Goal: Information Seeking & Learning: Learn about a topic

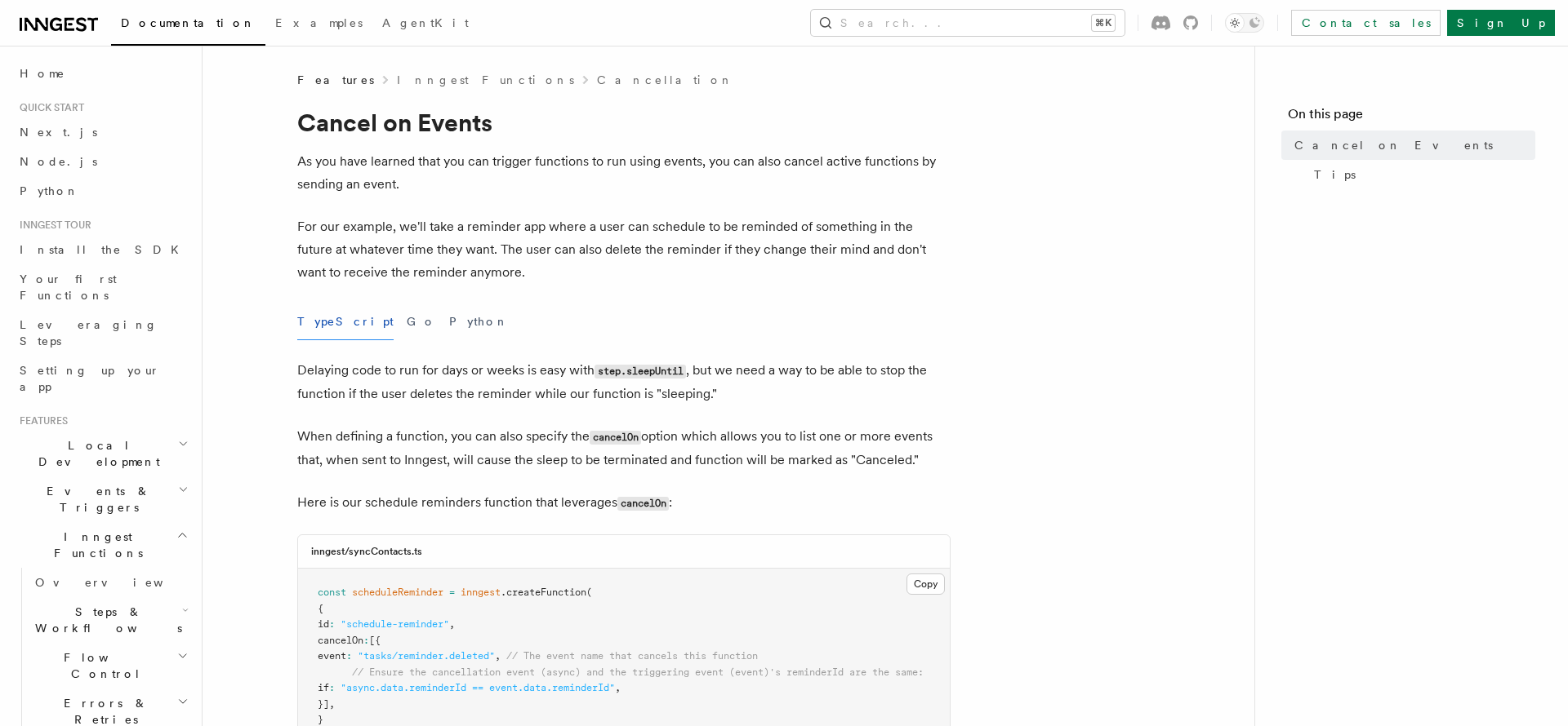
click at [575, 277] on p "For our example, we'll take a reminder app where a user can schedule to be remi…" at bounding box center [623, 249] width 653 height 68
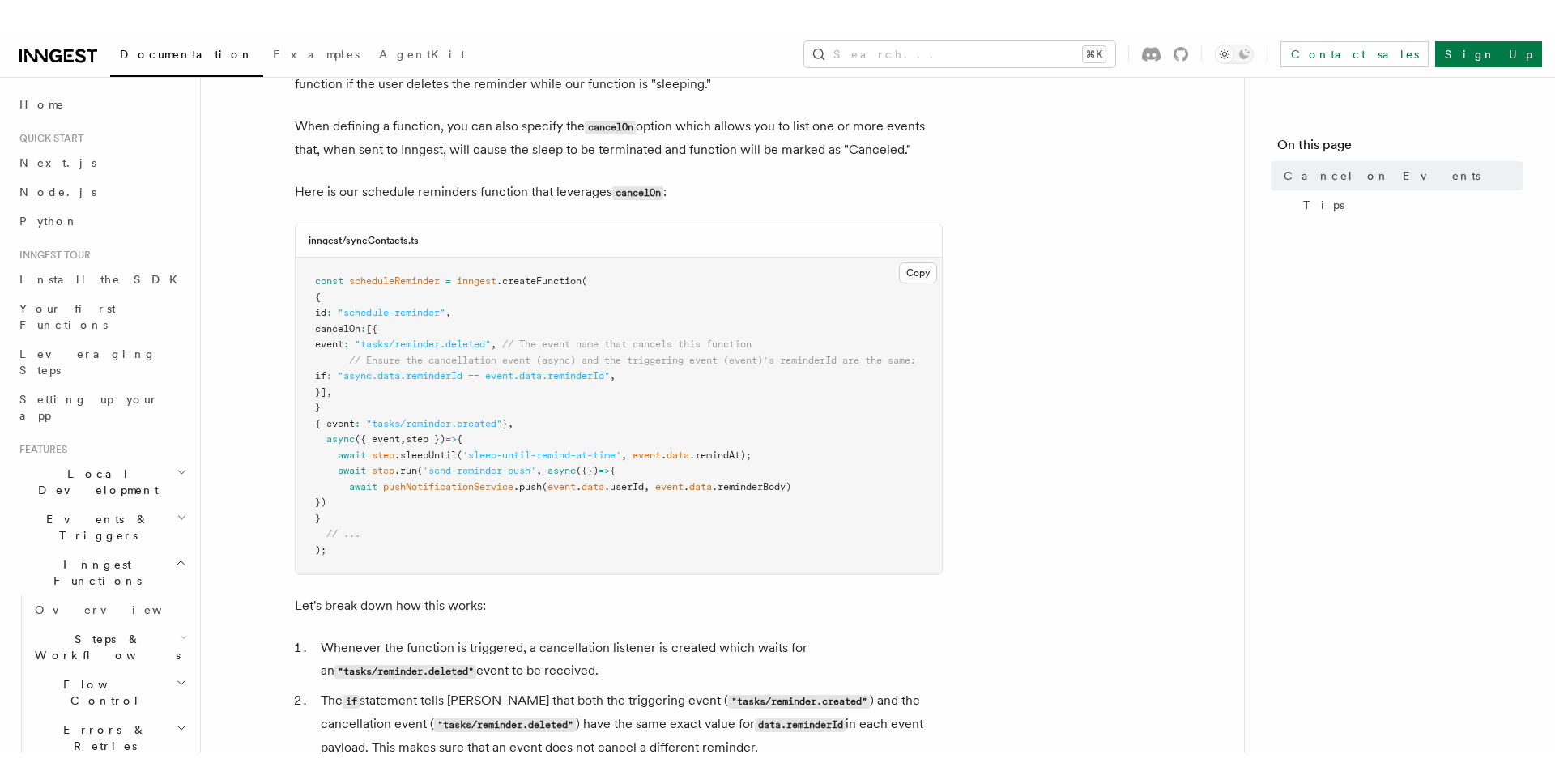
scroll to position [337, 0]
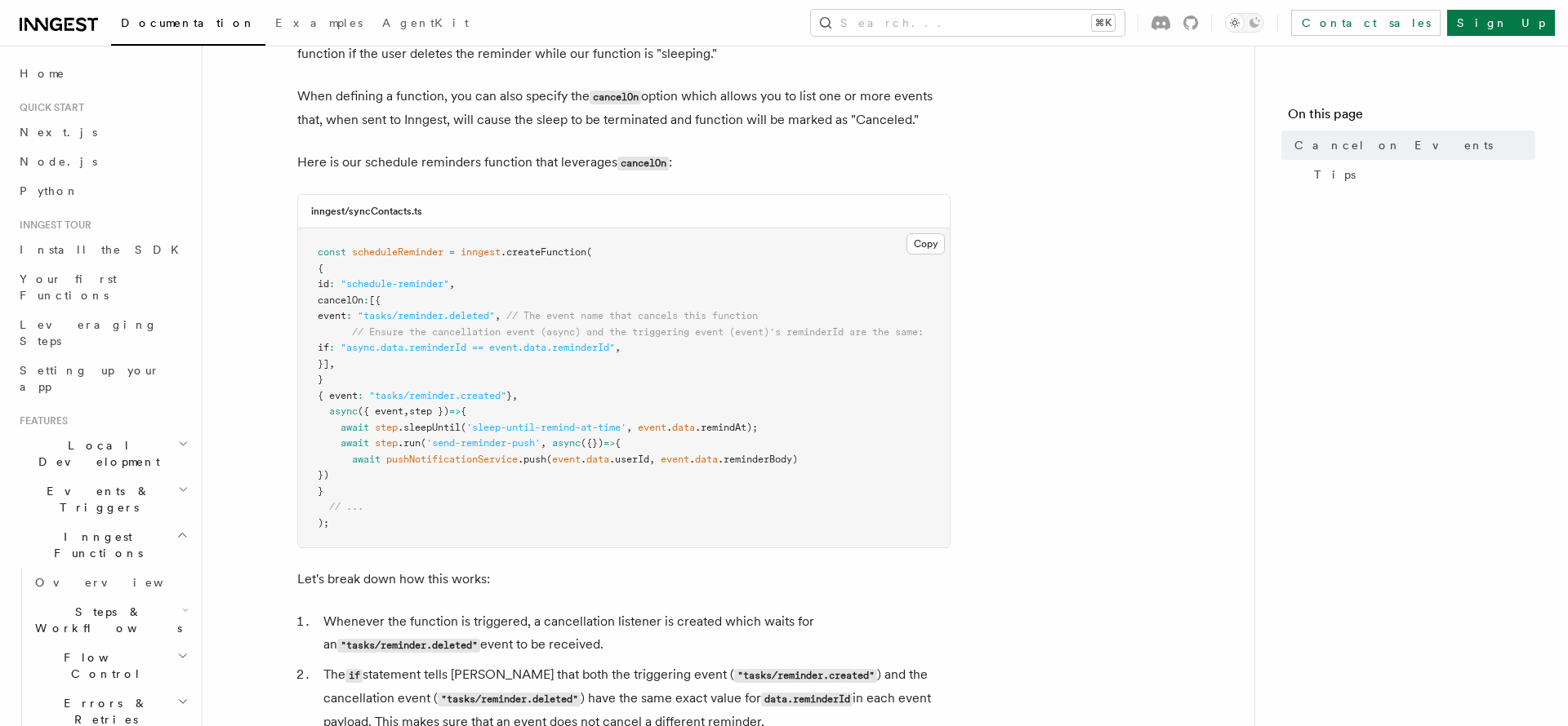
click at [1012, 142] on article "Features Inngest Functions Cancellation Cancel on Events As you have learned th…" at bounding box center [728, 625] width 999 height 1787
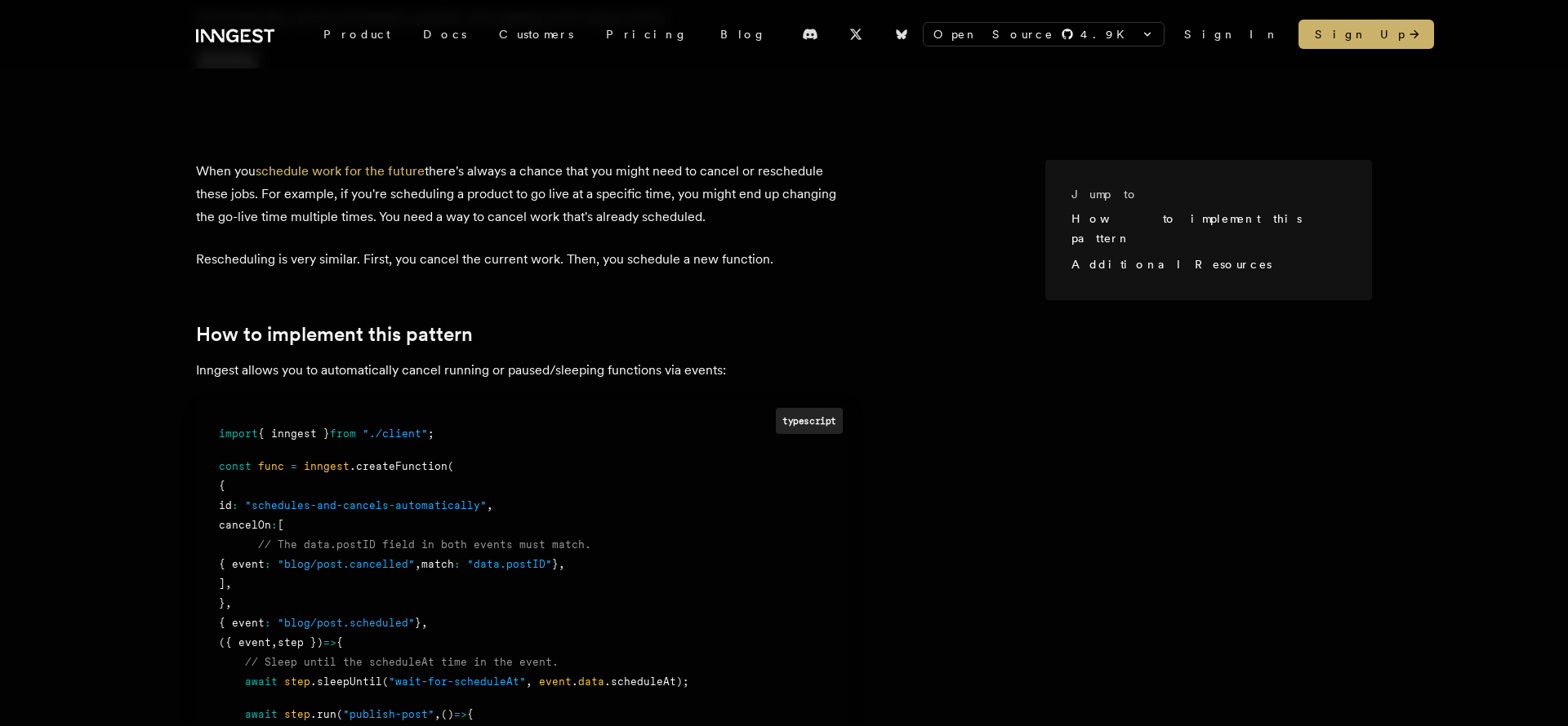
scroll to position [233, 0]
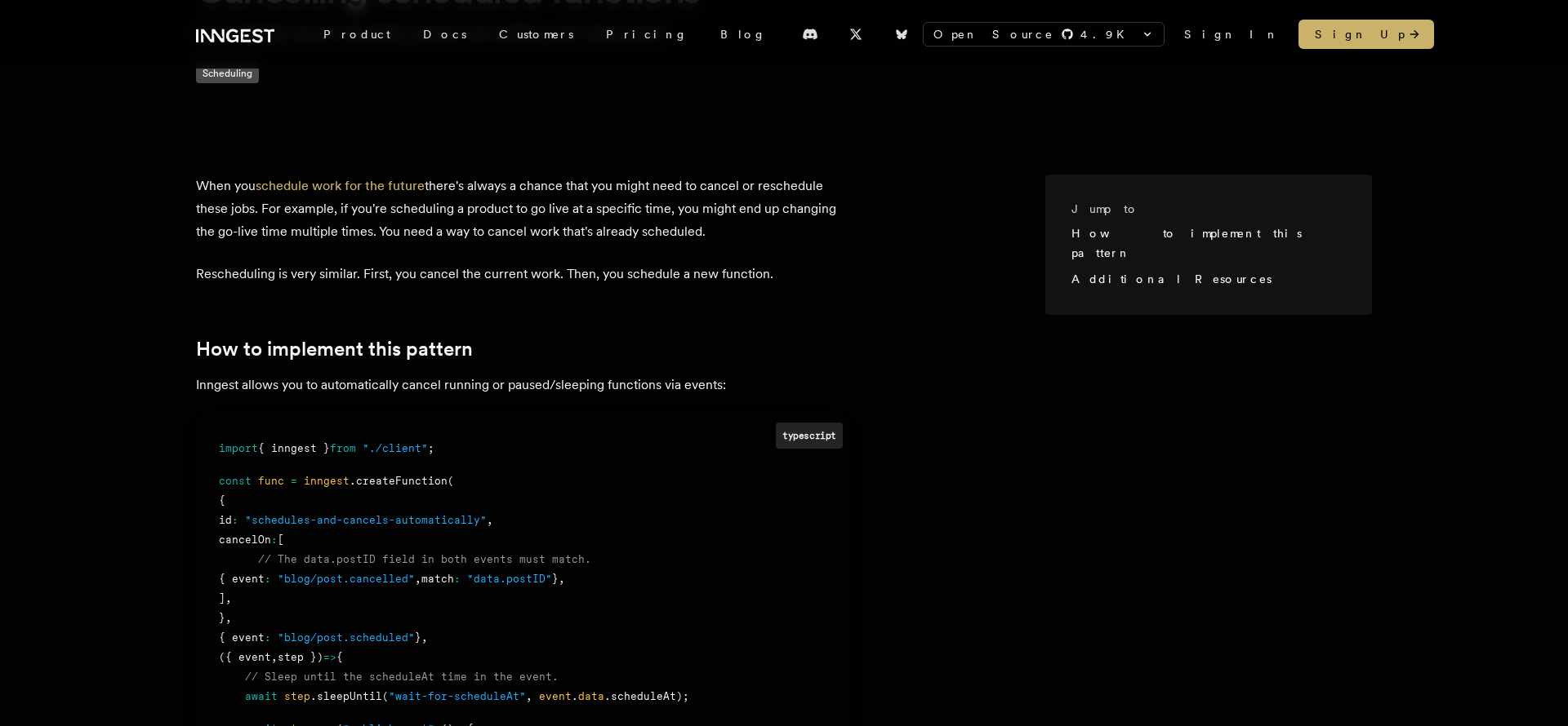
drag, startPoint x: 460, startPoint y: 189, endPoint x: 740, endPoint y: 240, distance: 284.6
click at [740, 240] on p "When you schedule work for the future there's always a chance that you might ne…" at bounding box center [522, 208] width 653 height 68
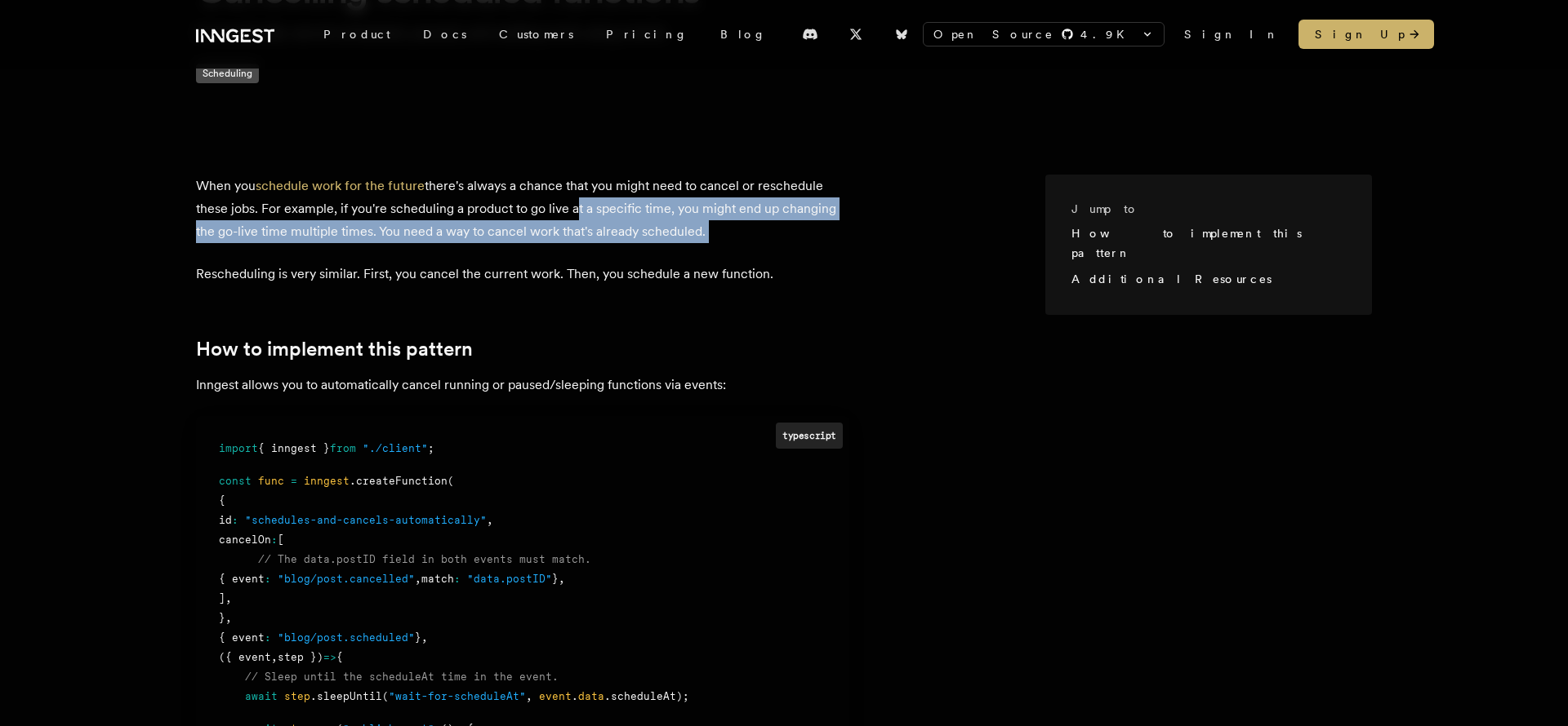
drag, startPoint x: 586, startPoint y: 218, endPoint x: 743, endPoint y: 249, distance: 160.0
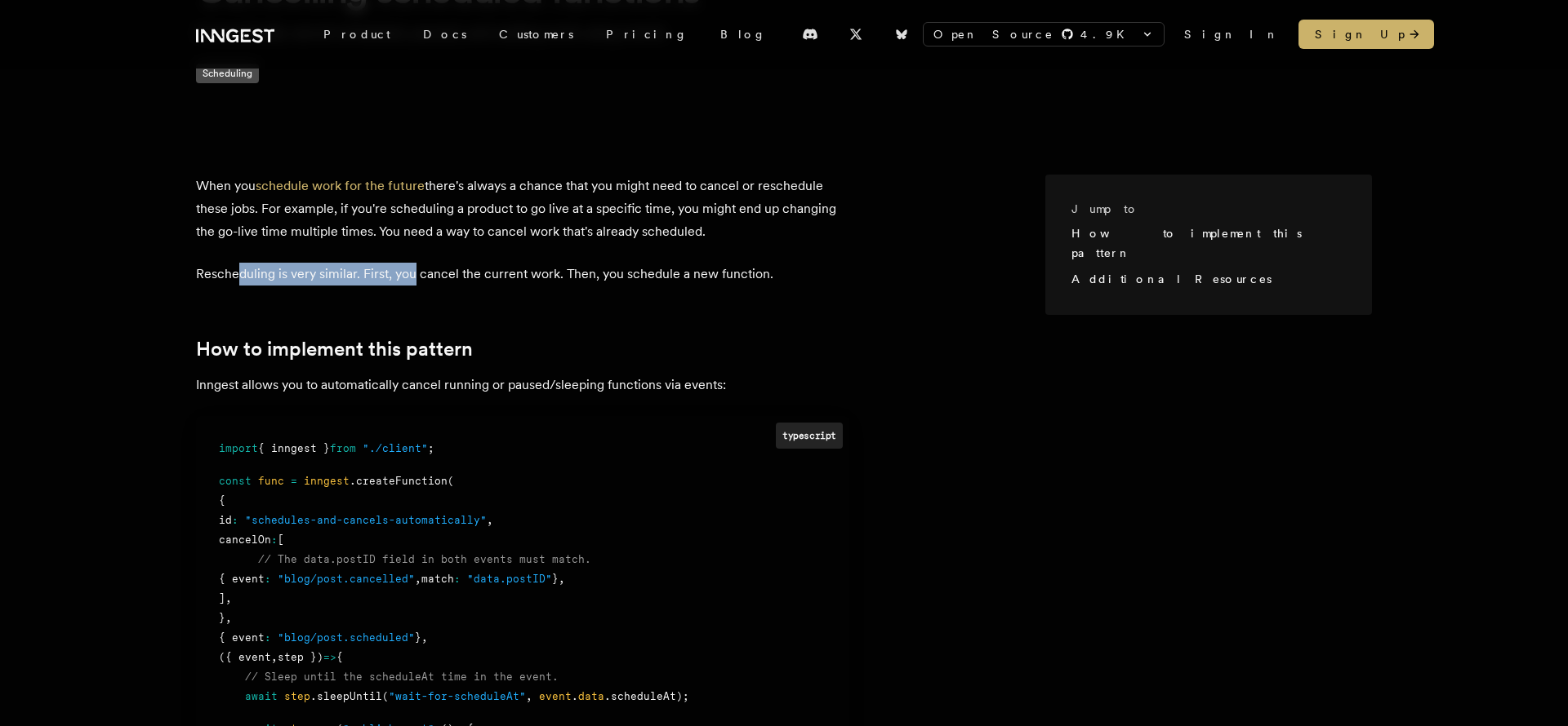
drag, startPoint x: 252, startPoint y: 273, endPoint x: 435, endPoint y: 277, distance: 183.0
click at [435, 277] on p "Rescheduling is very similar. First, you cancel the current work. Then, you sch…" at bounding box center [522, 273] width 653 height 23
drag, startPoint x: 345, startPoint y: 274, endPoint x: 797, endPoint y: 278, distance: 452.0
click at [797, 278] on p "Rescheduling is very similar. First, you cancel the current work. Then, you sch…" at bounding box center [522, 273] width 653 height 23
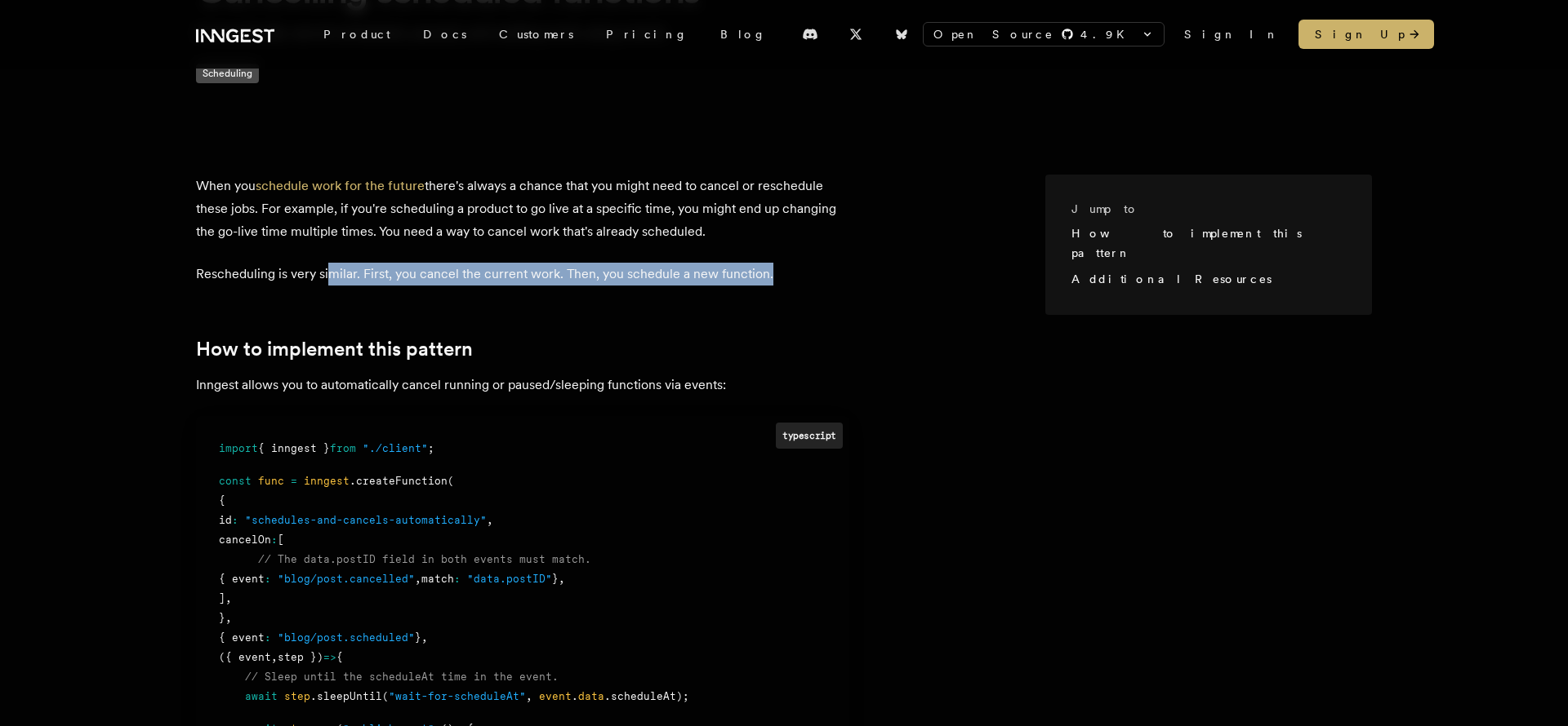
click at [797, 278] on p "Rescheduling is very similar. First, you cancel the current work. Then, you sch…" at bounding box center [522, 273] width 653 height 23
drag, startPoint x: 576, startPoint y: 274, endPoint x: 794, endPoint y: 268, distance: 218.1
click at [794, 268] on p "Rescheduling is very similar. First, you cancel the current work. Then, you sch…" at bounding box center [522, 273] width 653 height 23
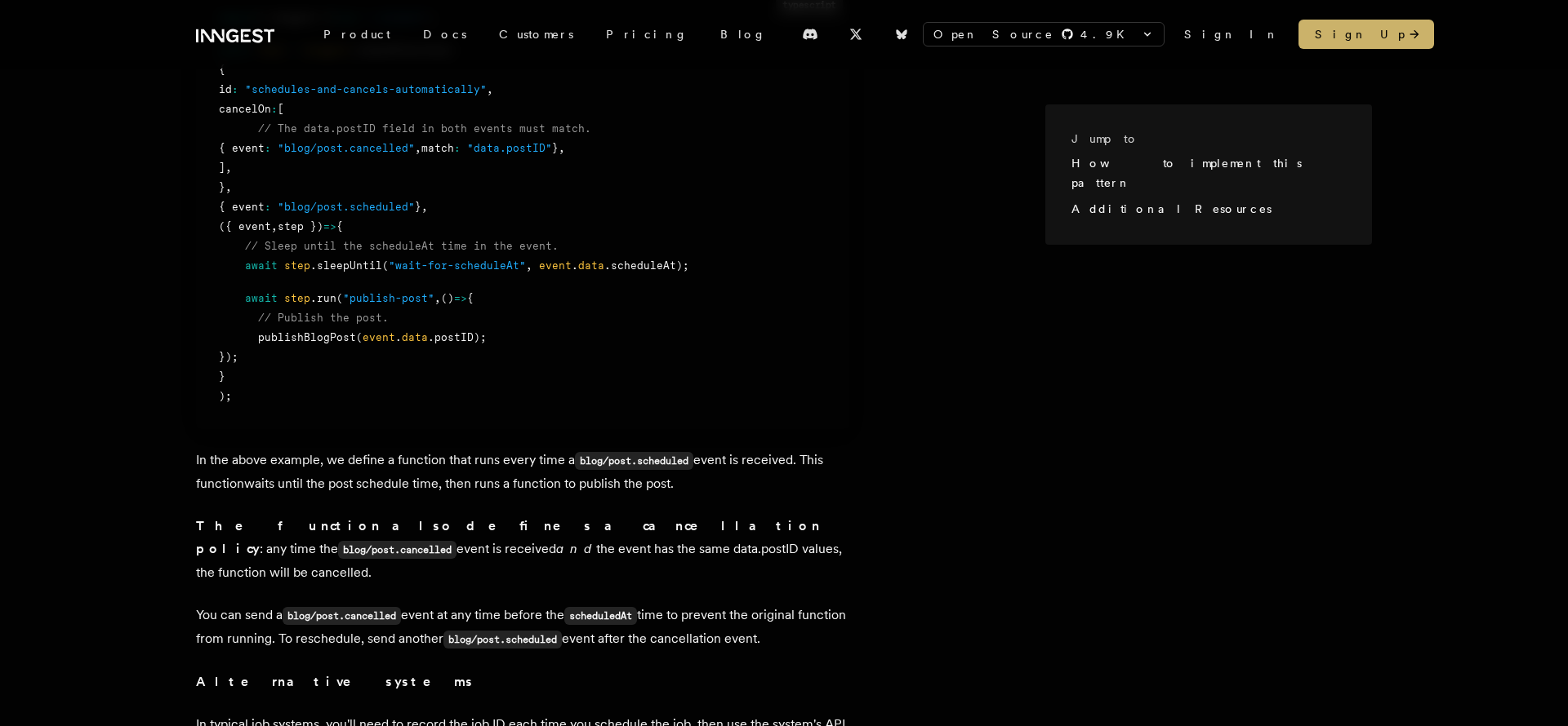
scroll to position [734, 0]
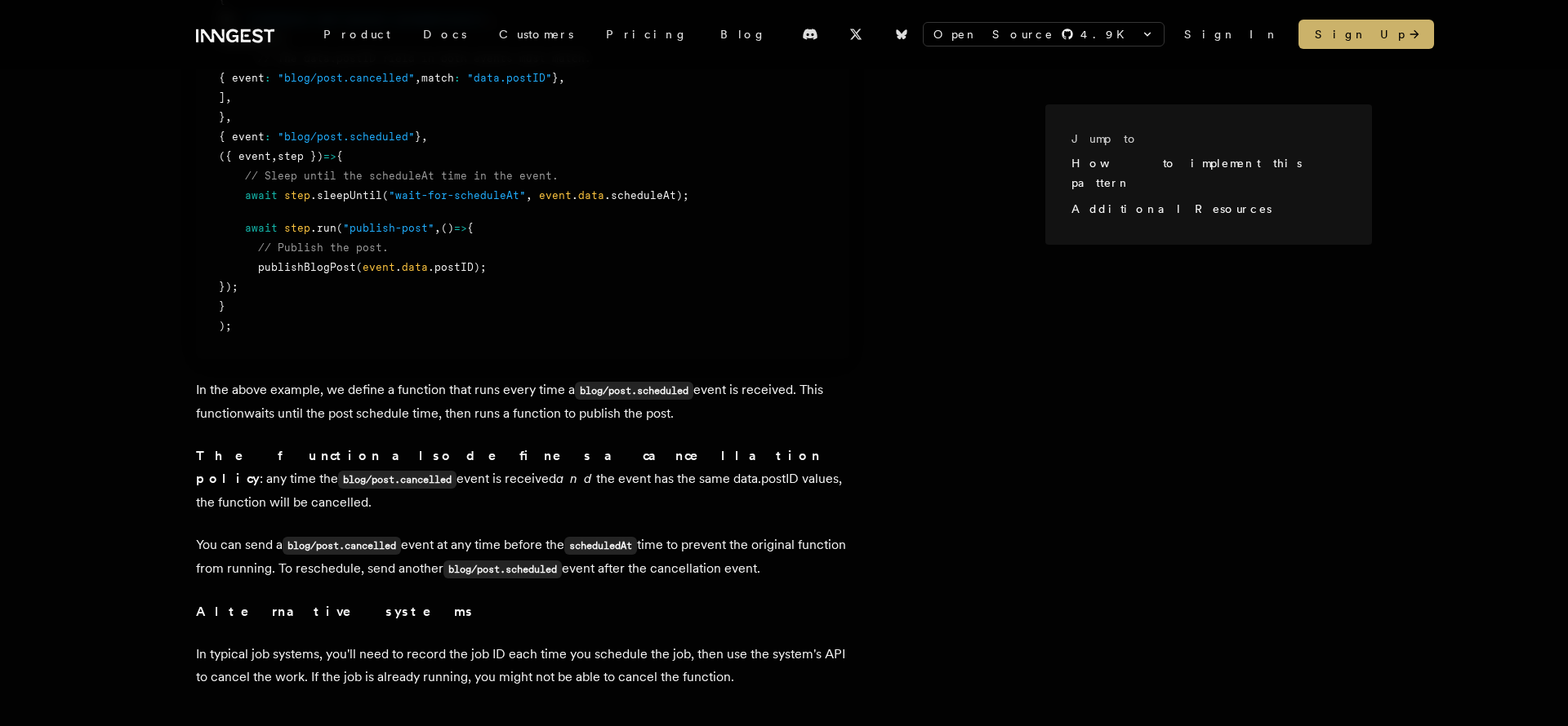
drag, startPoint x: 379, startPoint y: 387, endPoint x: 705, endPoint y: 419, distance: 327.6
click at [705, 419] on p "In the above example, we define a function that runs every time a blog/post.sch…" at bounding box center [522, 402] width 653 height 47
drag, startPoint x: 230, startPoint y: 417, endPoint x: 702, endPoint y: 420, distance: 472.0
click at [702, 420] on p "In the above example, we define a function that runs every time a blog/post.sch…" at bounding box center [522, 402] width 653 height 47
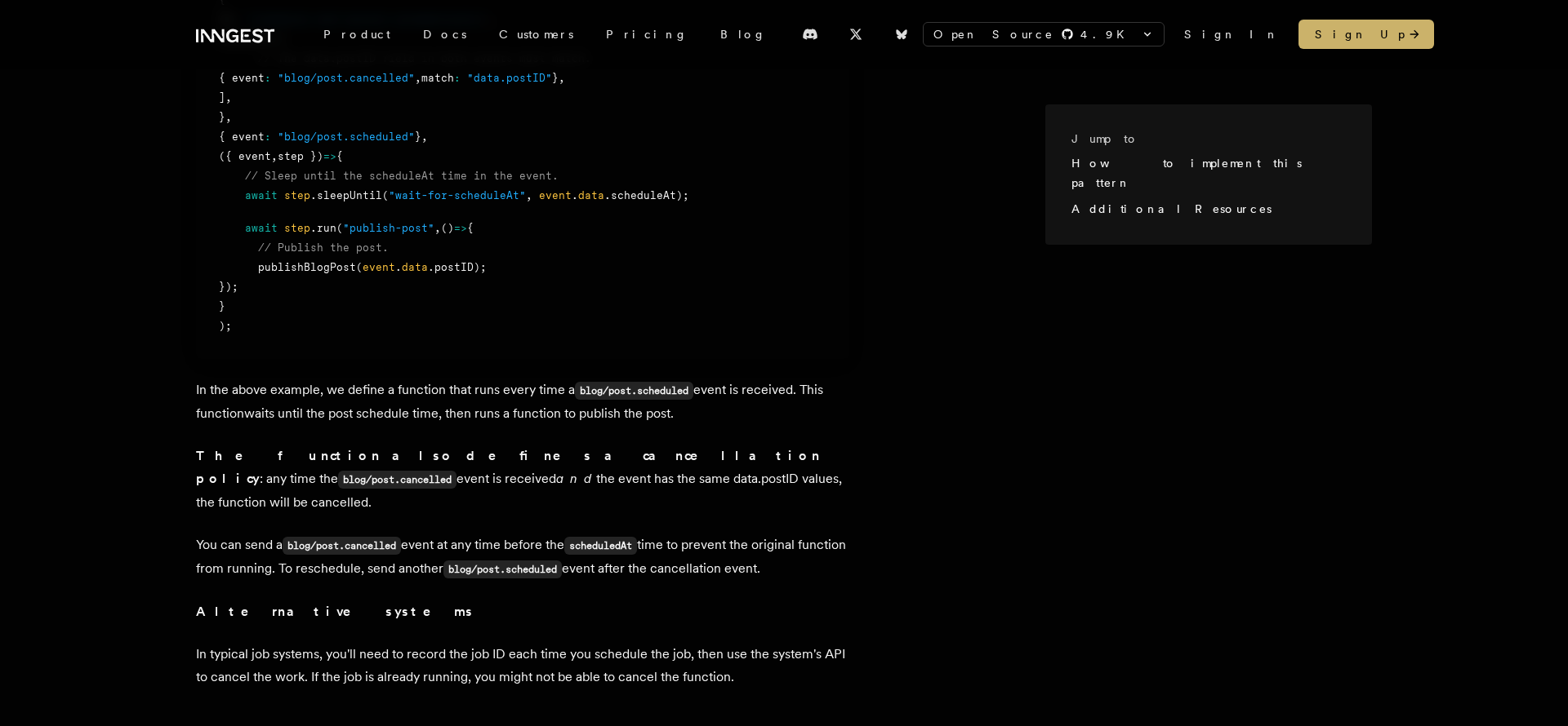
click at [702, 420] on p "In the above example, we define a function that runs every time a blog/post.sch…" at bounding box center [522, 402] width 653 height 47
drag, startPoint x: 506, startPoint y: 413, endPoint x: 685, endPoint y: 417, distance: 179.0
click at [685, 417] on p "In the above example, we define a function that runs every time a blog/post.sch…" at bounding box center [522, 402] width 653 height 47
click at [557, 443] on article "When you schedule work for the future there's always a chance that you might ne…" at bounding box center [621, 268] width 849 height 1191
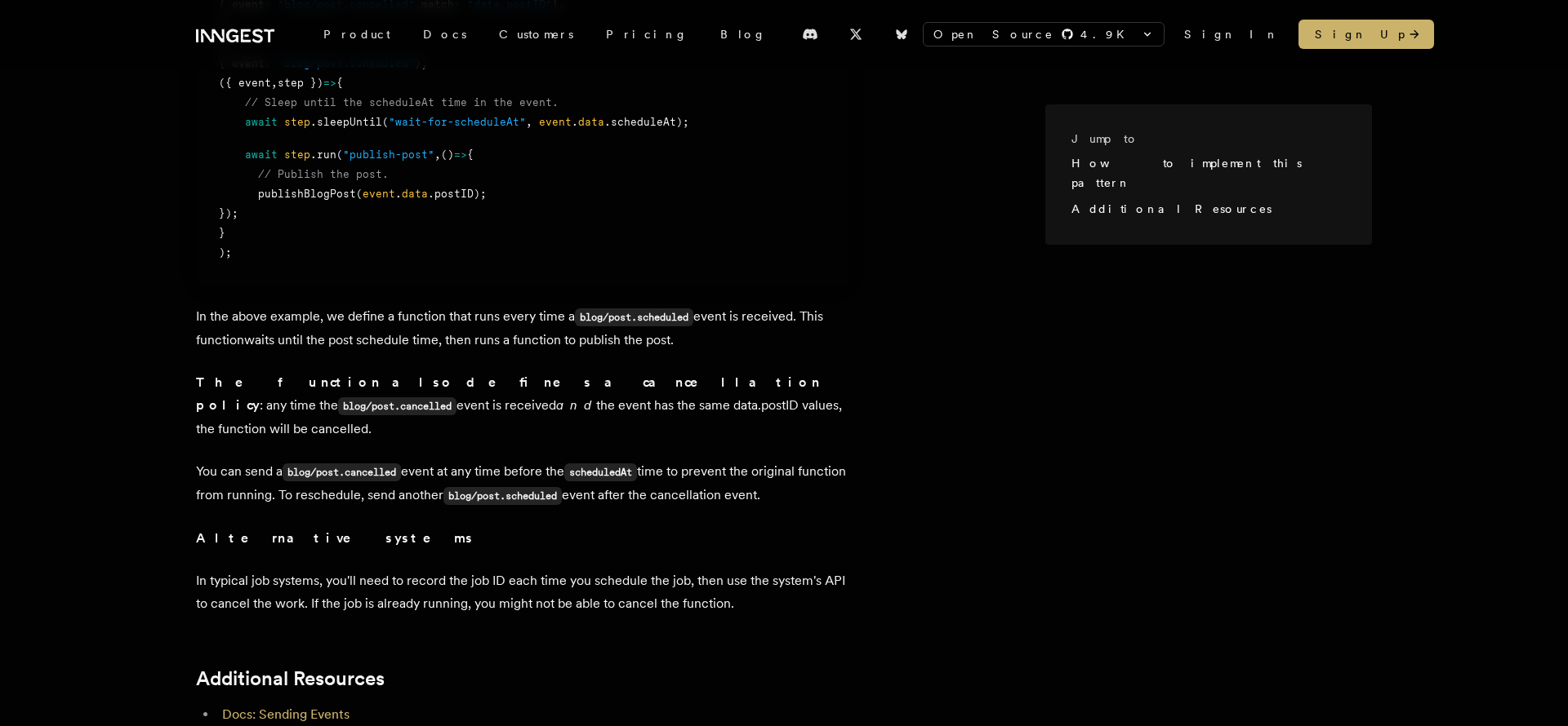
scroll to position [879, 0]
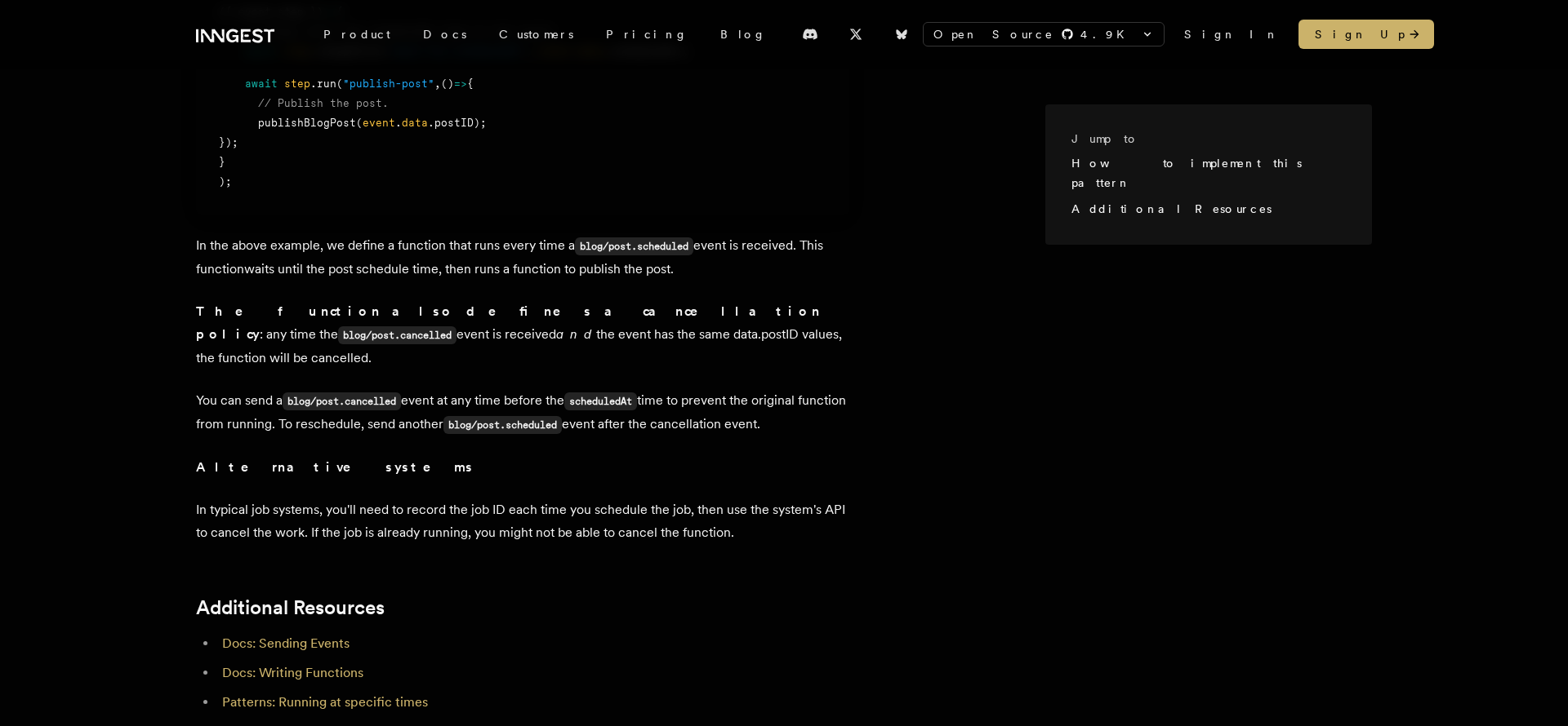
drag, startPoint x: 284, startPoint y: 314, endPoint x: 628, endPoint y: 338, distance: 344.8
click at [628, 338] on p "The function also defines a cancellation policy : any time the blog/post.cancel…" at bounding box center [522, 334] width 653 height 69
click at [648, 340] on p "The function also defines a cancellation policy : any time the blog/post.cancel…" at bounding box center [522, 334] width 653 height 69
drag, startPoint x: 508, startPoint y: 317, endPoint x: 646, endPoint y: 327, distance: 138.4
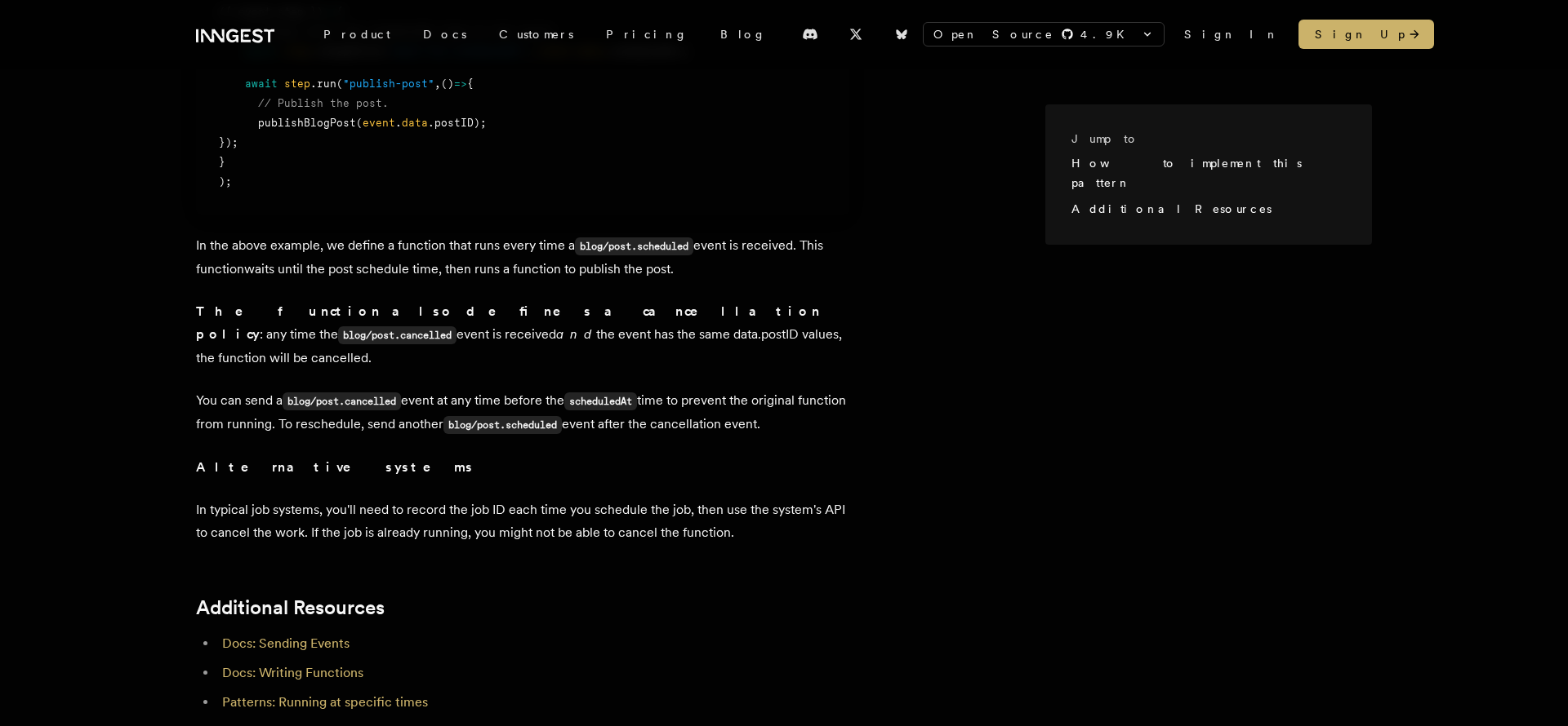
click at [646, 327] on p "The function also defines a cancellation policy : any time the blog/post.cancel…" at bounding box center [522, 334] width 653 height 69
click at [623, 292] on article "When you schedule work for the future there's always a chance that you might ne…" at bounding box center [621, 124] width 849 height 1191
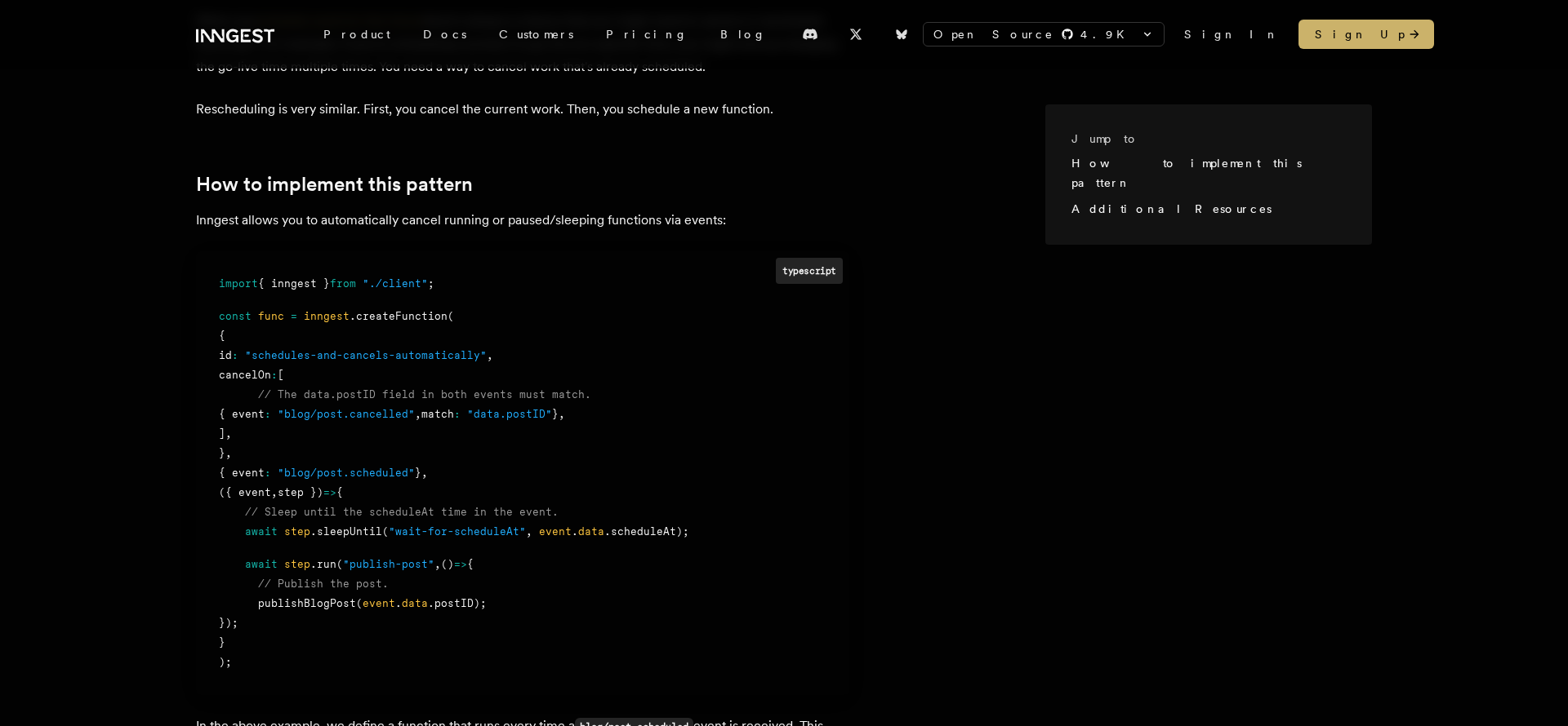
scroll to position [461, 0]
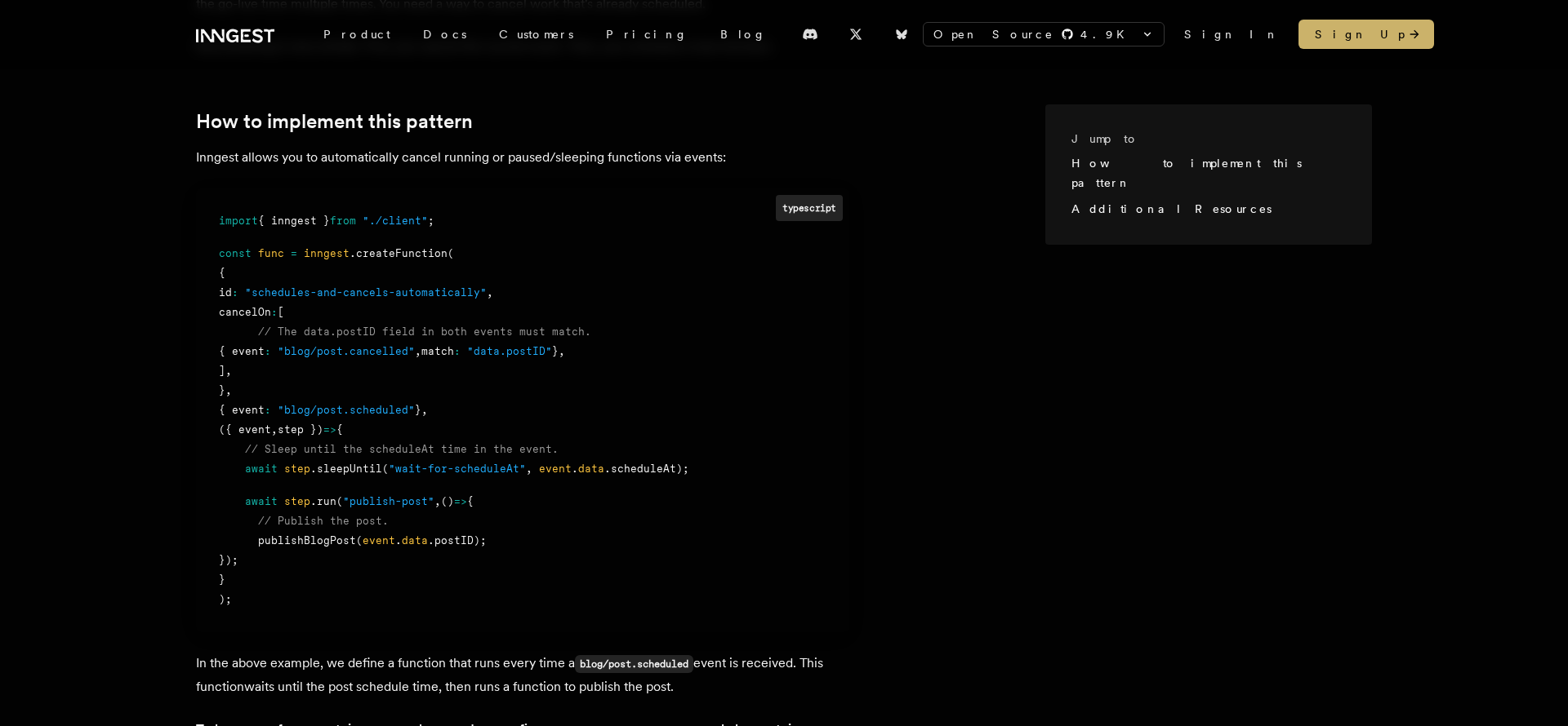
click at [411, 374] on div "] ," at bounding box center [522, 371] width 607 height 19
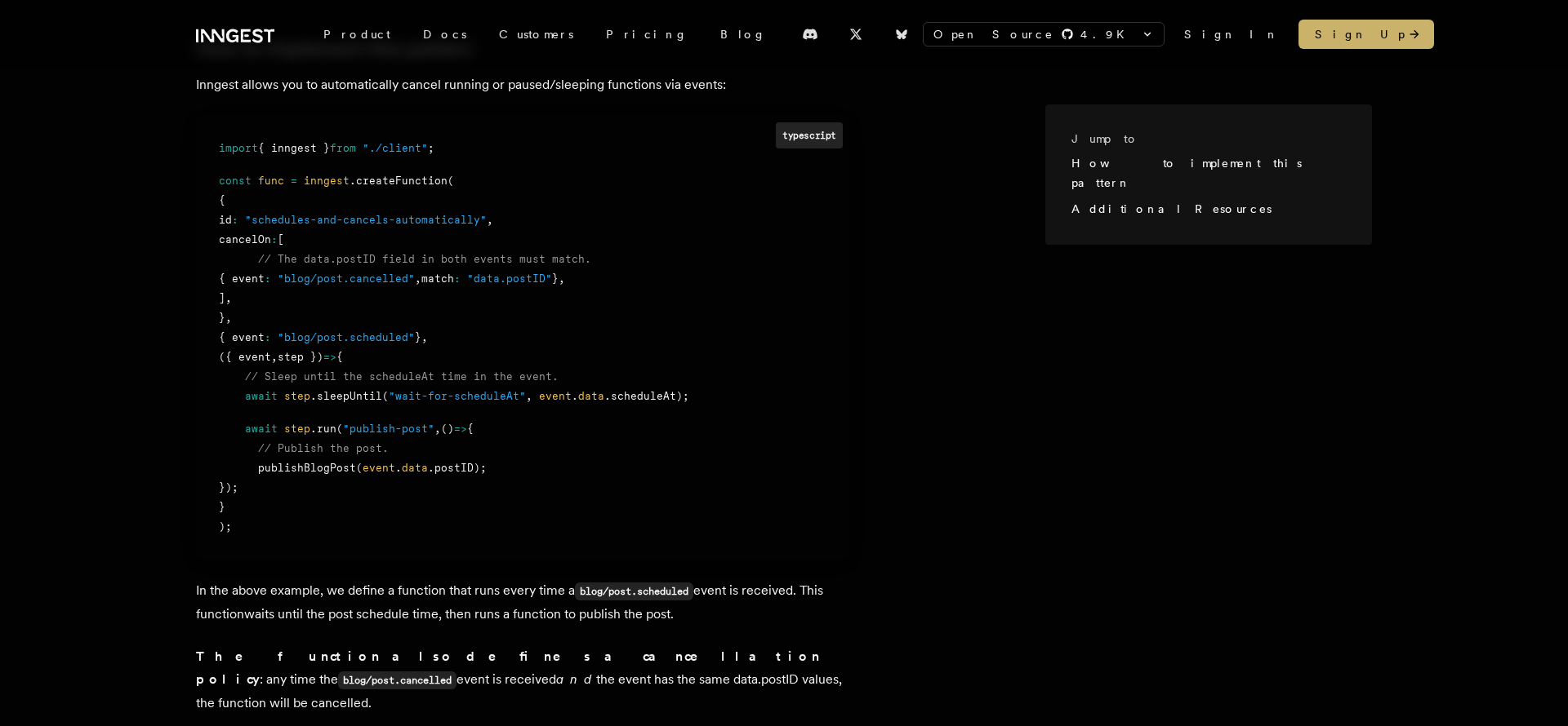
scroll to position [533, 0]
drag, startPoint x: 339, startPoint y: 378, endPoint x: 584, endPoint y: 377, distance: 245.0
click at [584, 377] on div "// Sleep until the scheduleAt time in the event." at bounding box center [522, 377] width 607 height 19
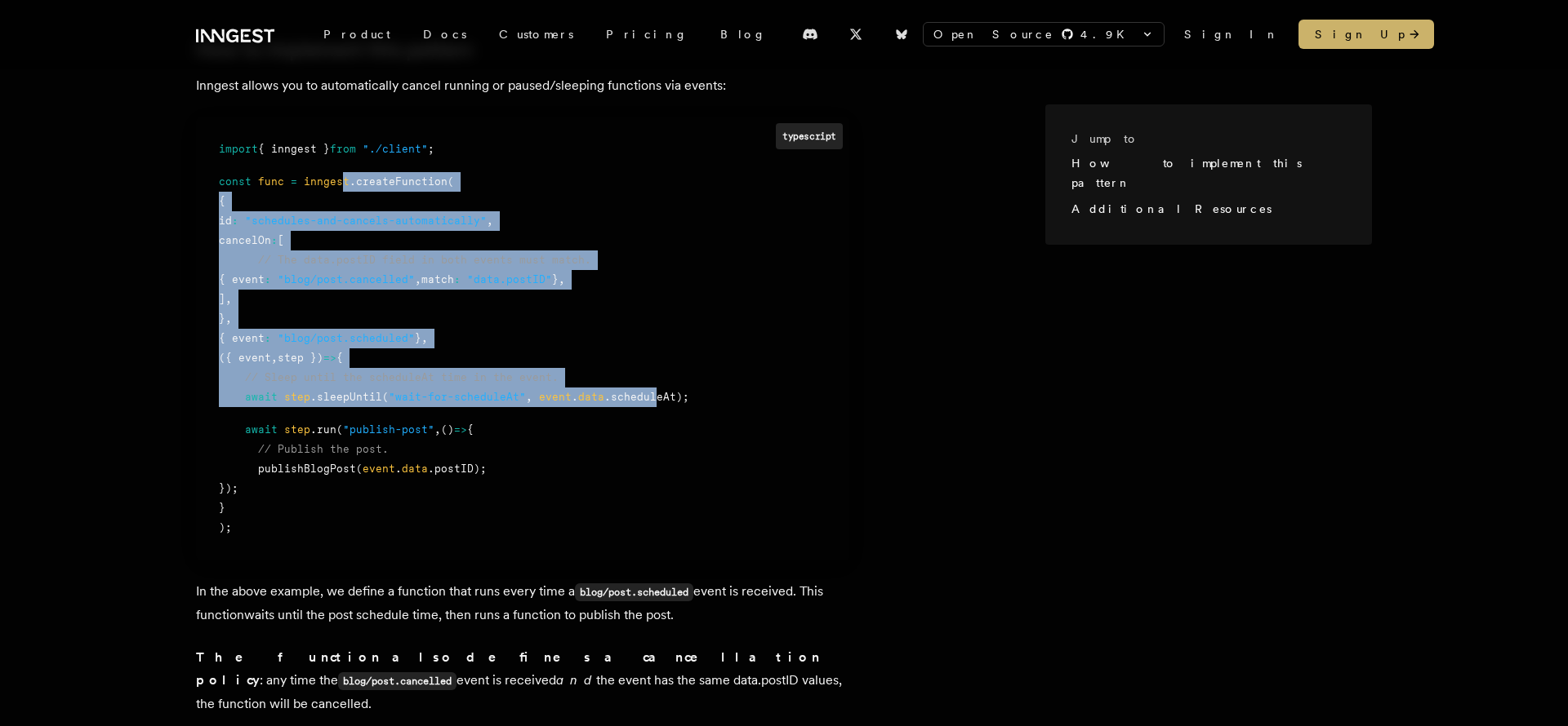
drag, startPoint x: 335, startPoint y: 180, endPoint x: 645, endPoint y: 394, distance: 376.7
click at [645, 394] on div "import { inngest } from "./client" ; const func = inngest .createFunction ( { i…" at bounding box center [522, 338] width 607 height 398
click at [645, 394] on span ".scheduleAt);" at bounding box center [646, 397] width 85 height 13
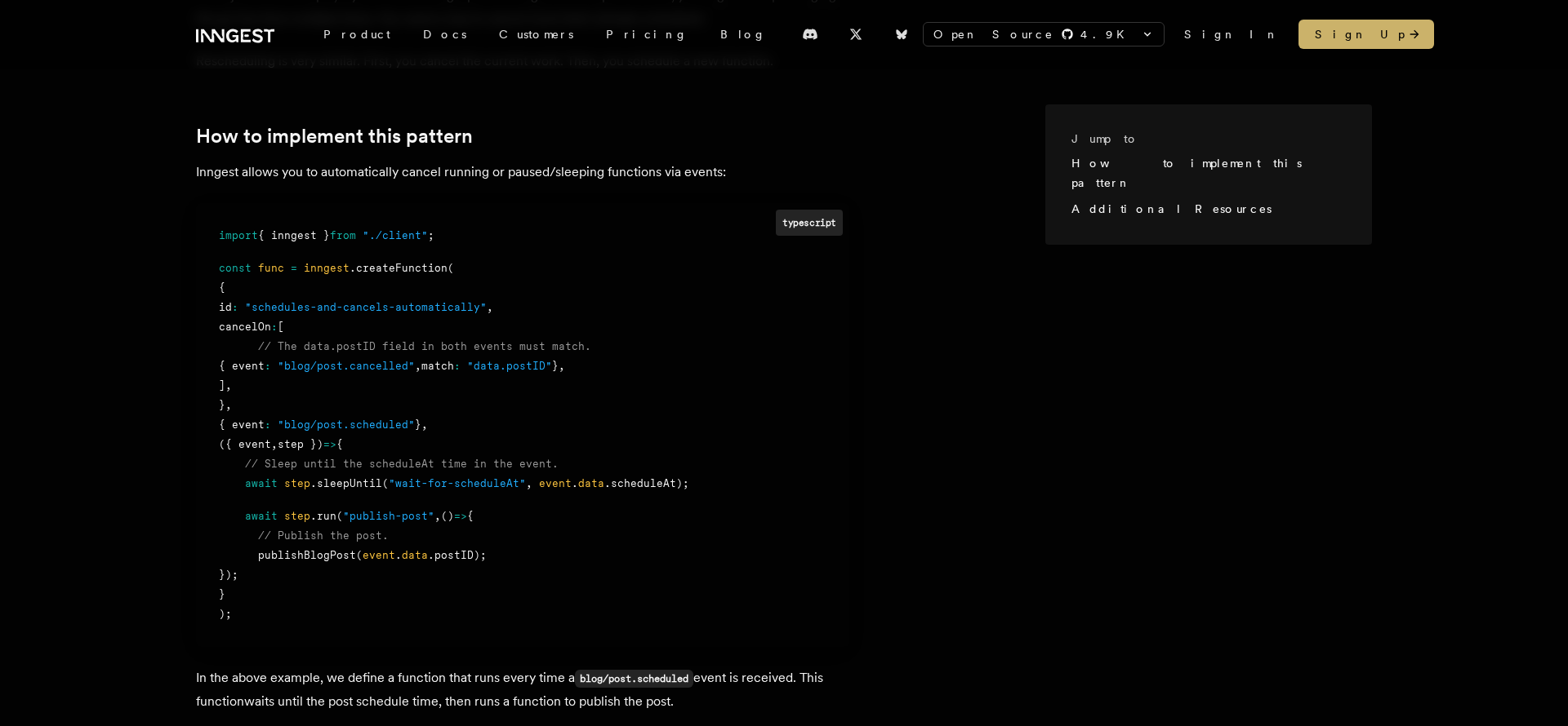
scroll to position [504, 0]
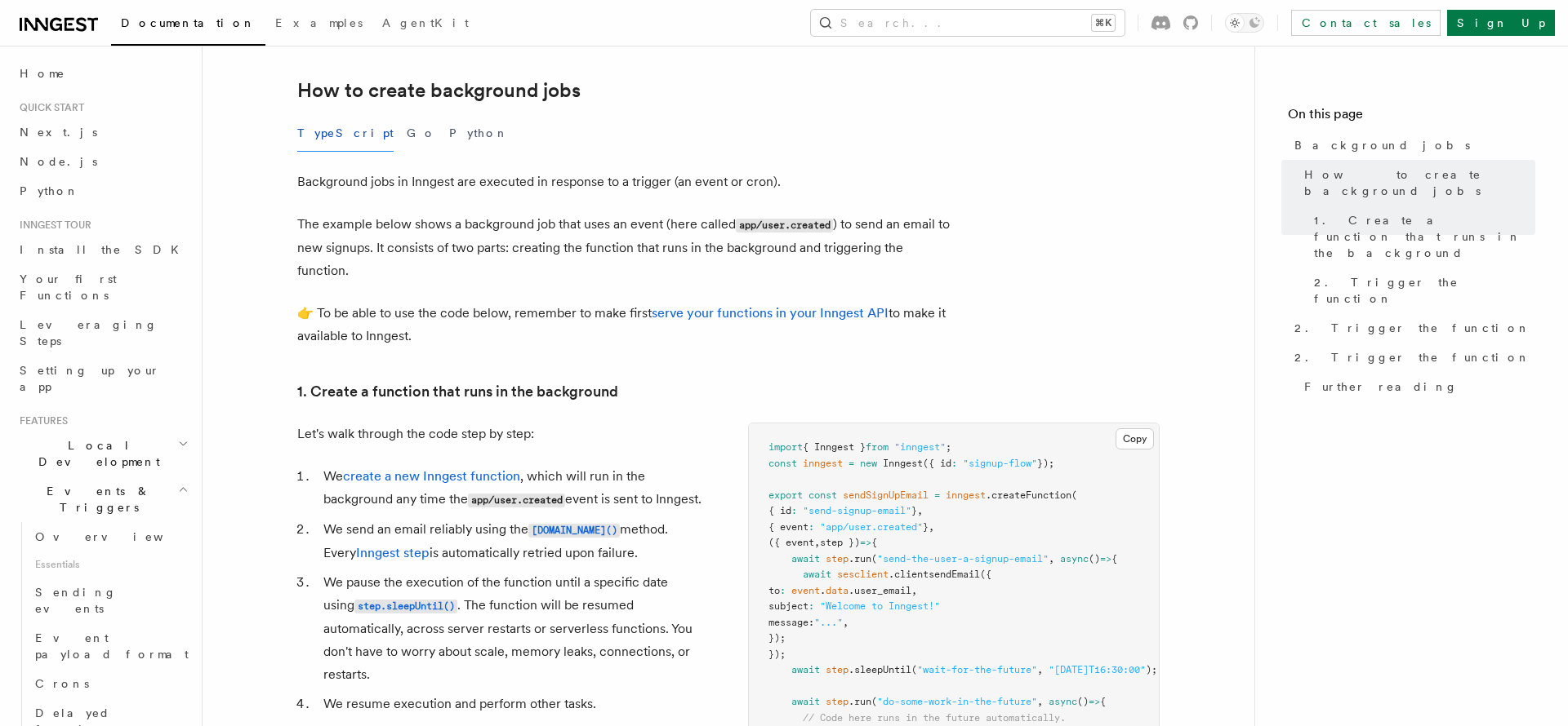
scroll to position [455, 0]
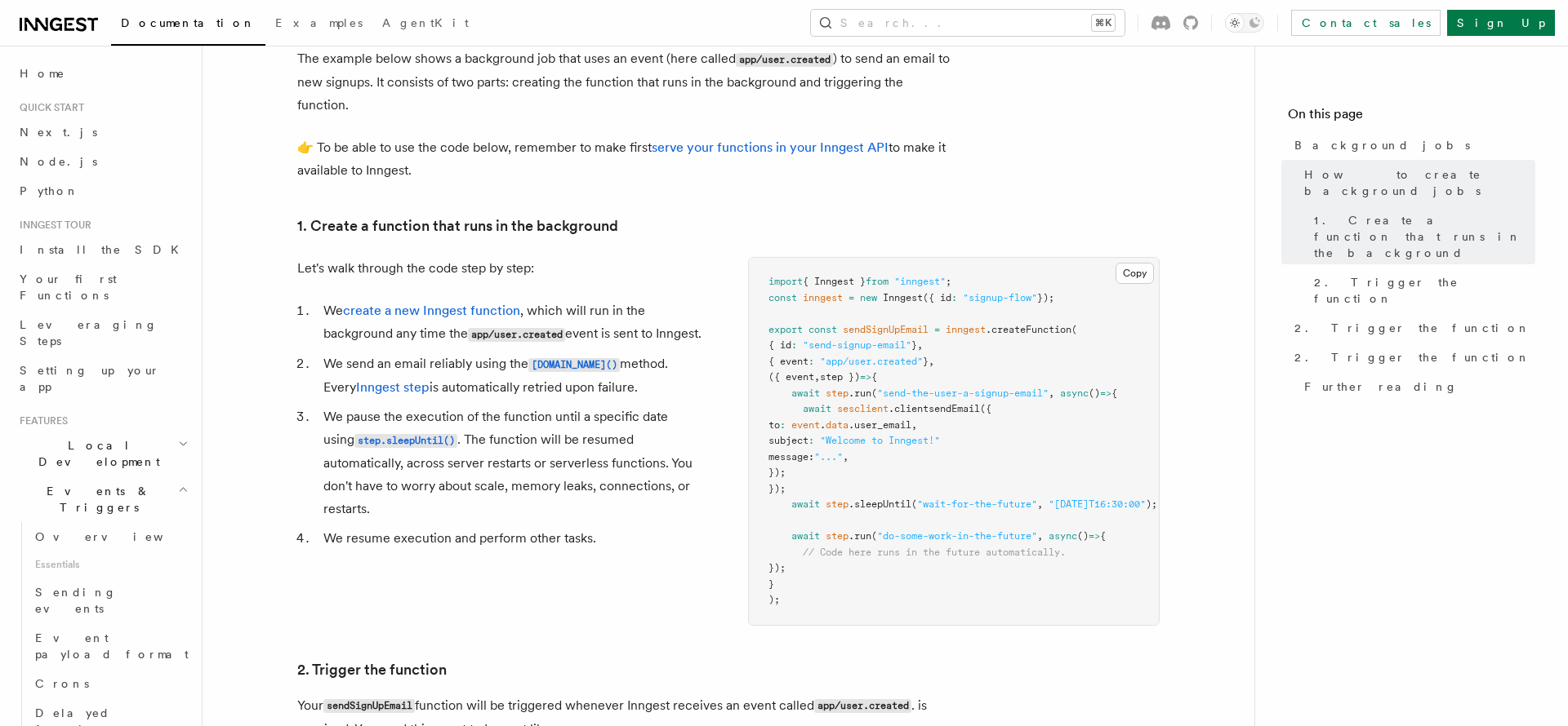
click at [906, 478] on pre "import { Inngest } from "inngest" ; const inngest = new Inngest ({ id : "signup…" at bounding box center [953, 441] width 410 height 368
drag, startPoint x: 952, startPoint y: 330, endPoint x: 1080, endPoint y: 330, distance: 128.0
click at [1077, 330] on span "export const sendSignUpEmail = inngest .createFunction (" at bounding box center [922, 330] width 309 height 12
copy span "inngest .createFunction"
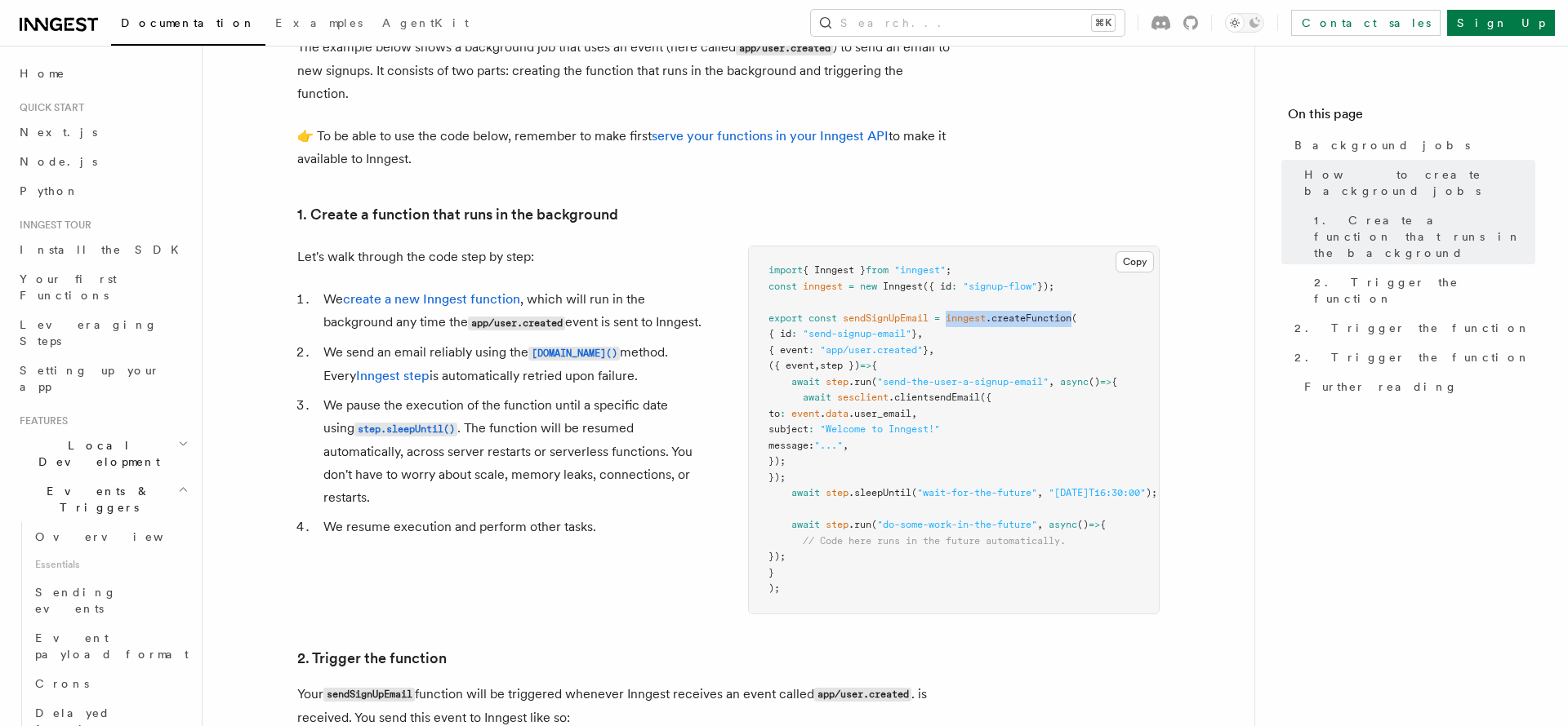
scroll to position [472, 0]
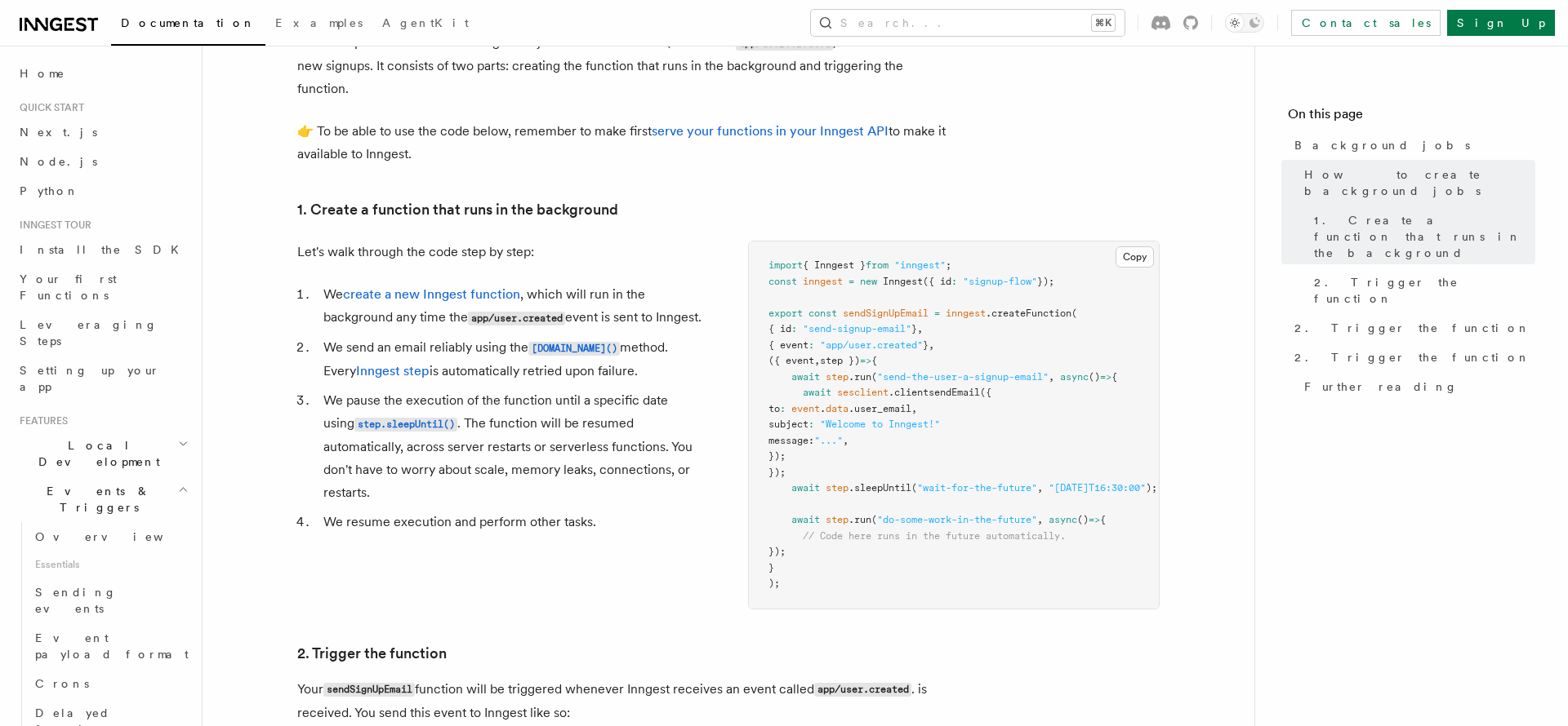
click at [431, 424] on li "We pause the execution of the function until a specific date using step.sleepUn…" at bounding box center [514, 447] width 390 height 115
click at [610, 427] on li "We pause the execution of the function until a specific date using step.sleepUn…" at bounding box center [514, 447] width 390 height 115
click at [656, 383] on li "We send an email reliably using the step.run() method. Every Inngest step is au…" at bounding box center [514, 359] width 390 height 47
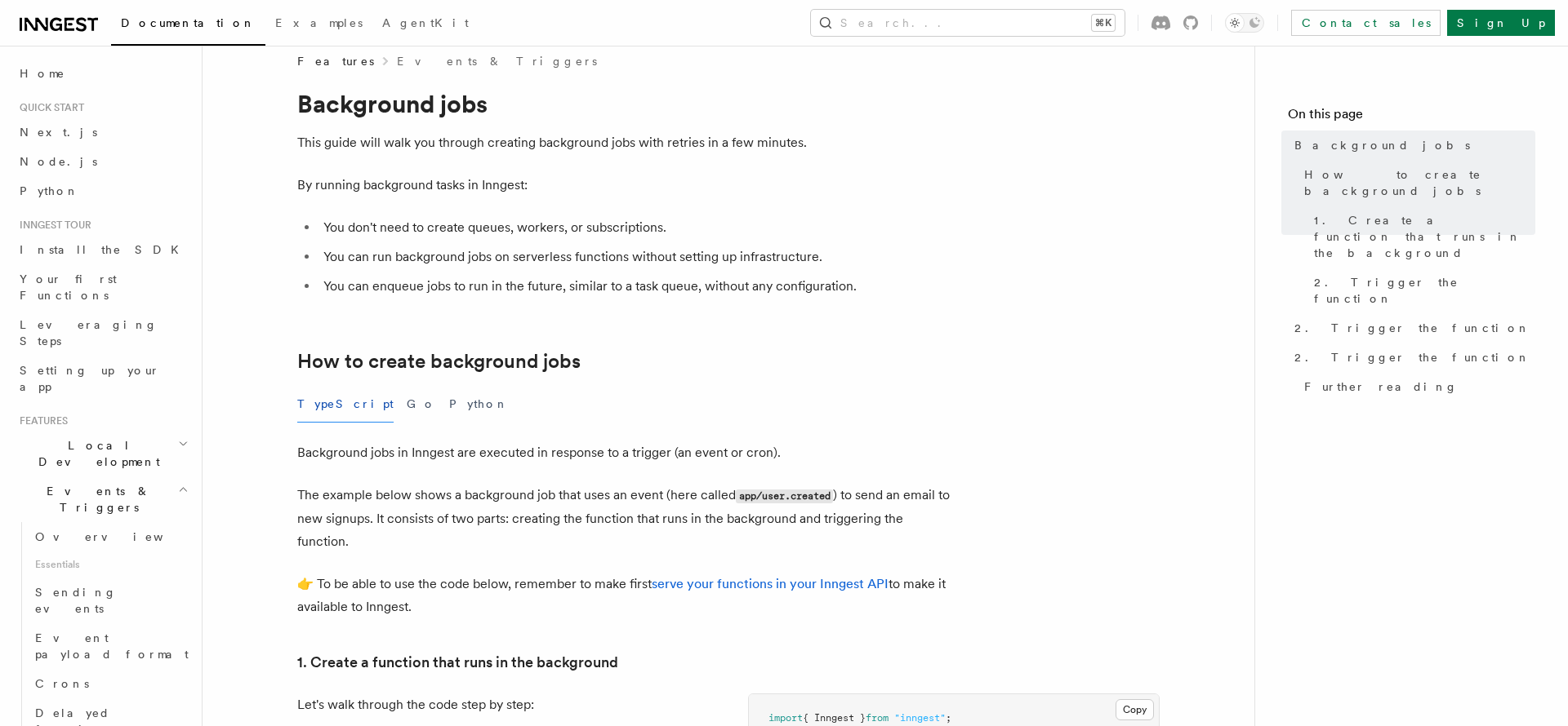
scroll to position [0, 0]
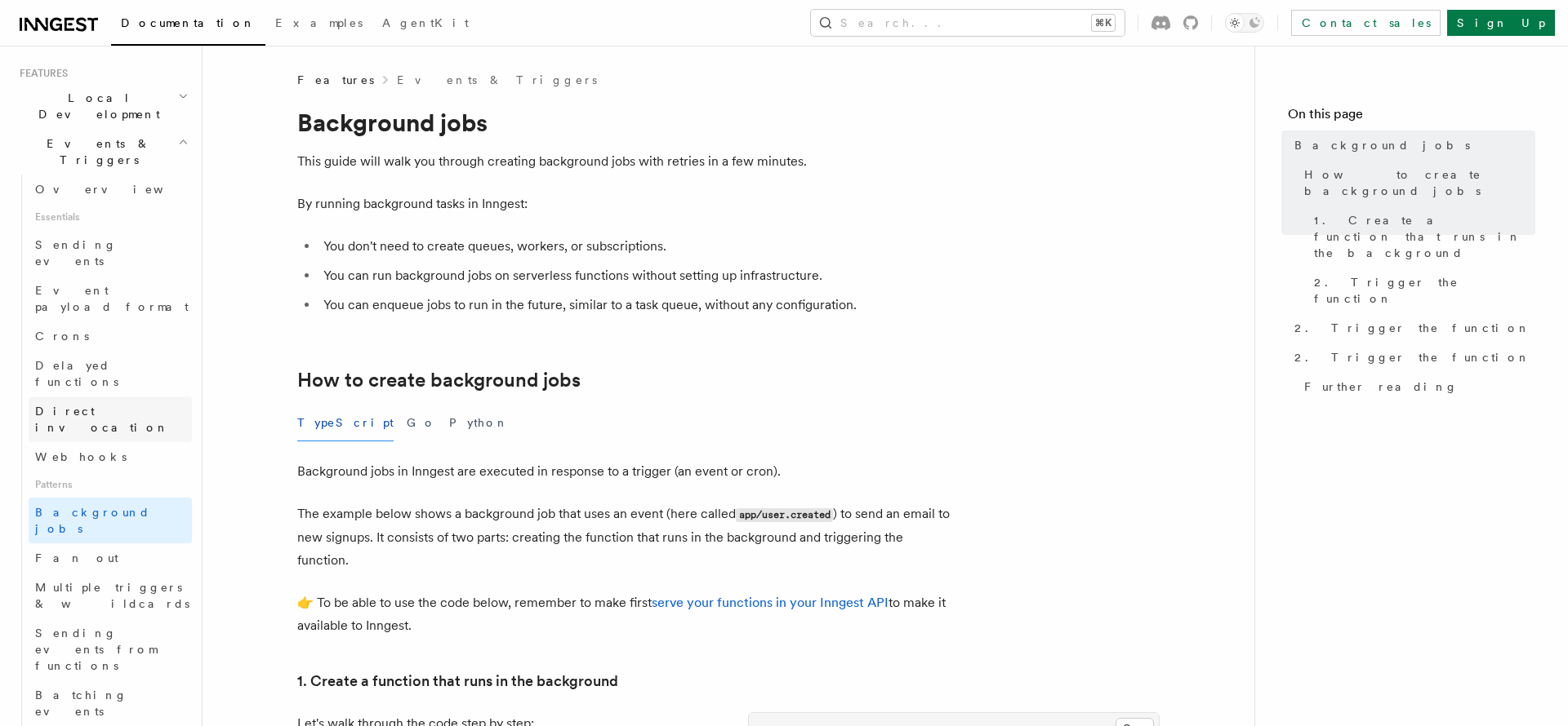
scroll to position [241, 0]
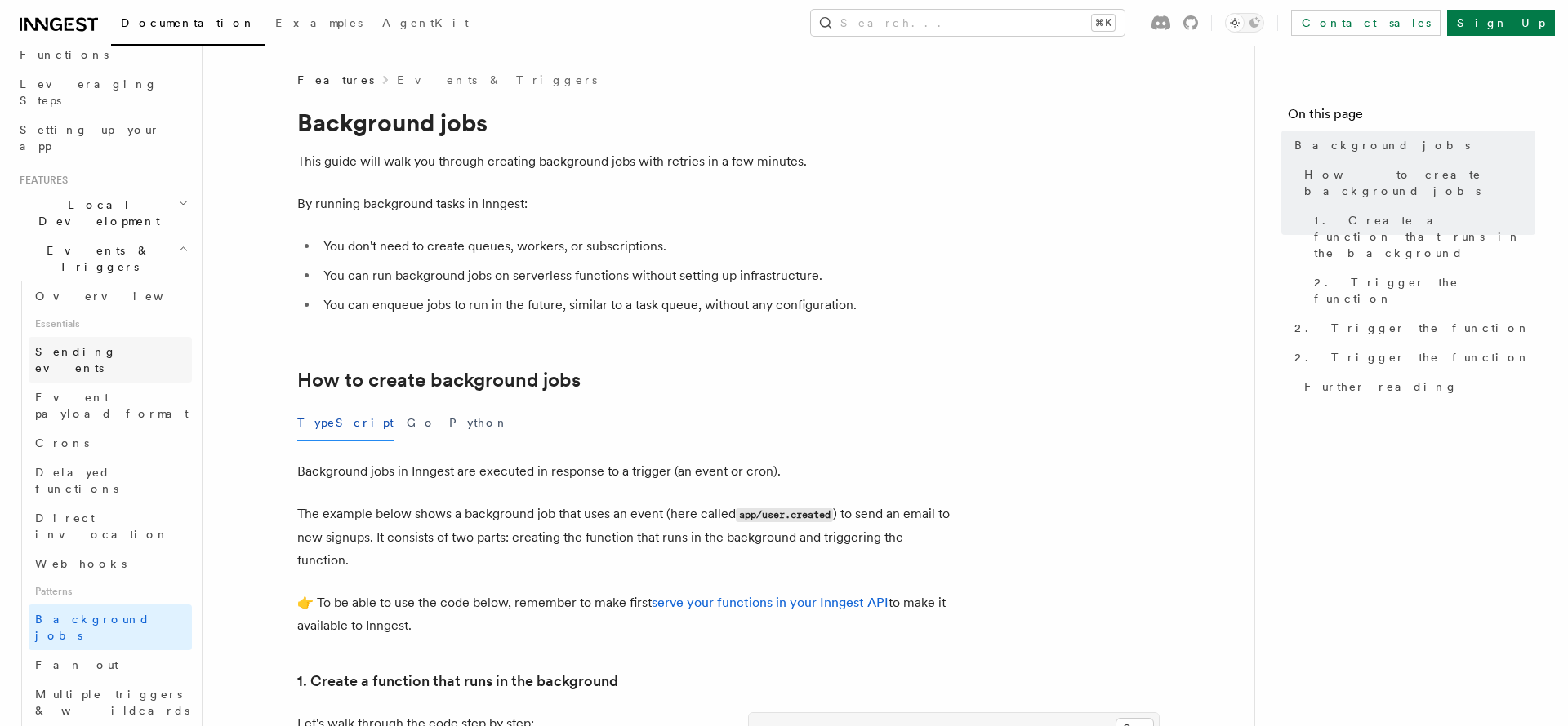
click at [73, 343] on span "Sending events" at bounding box center [113, 359] width 157 height 33
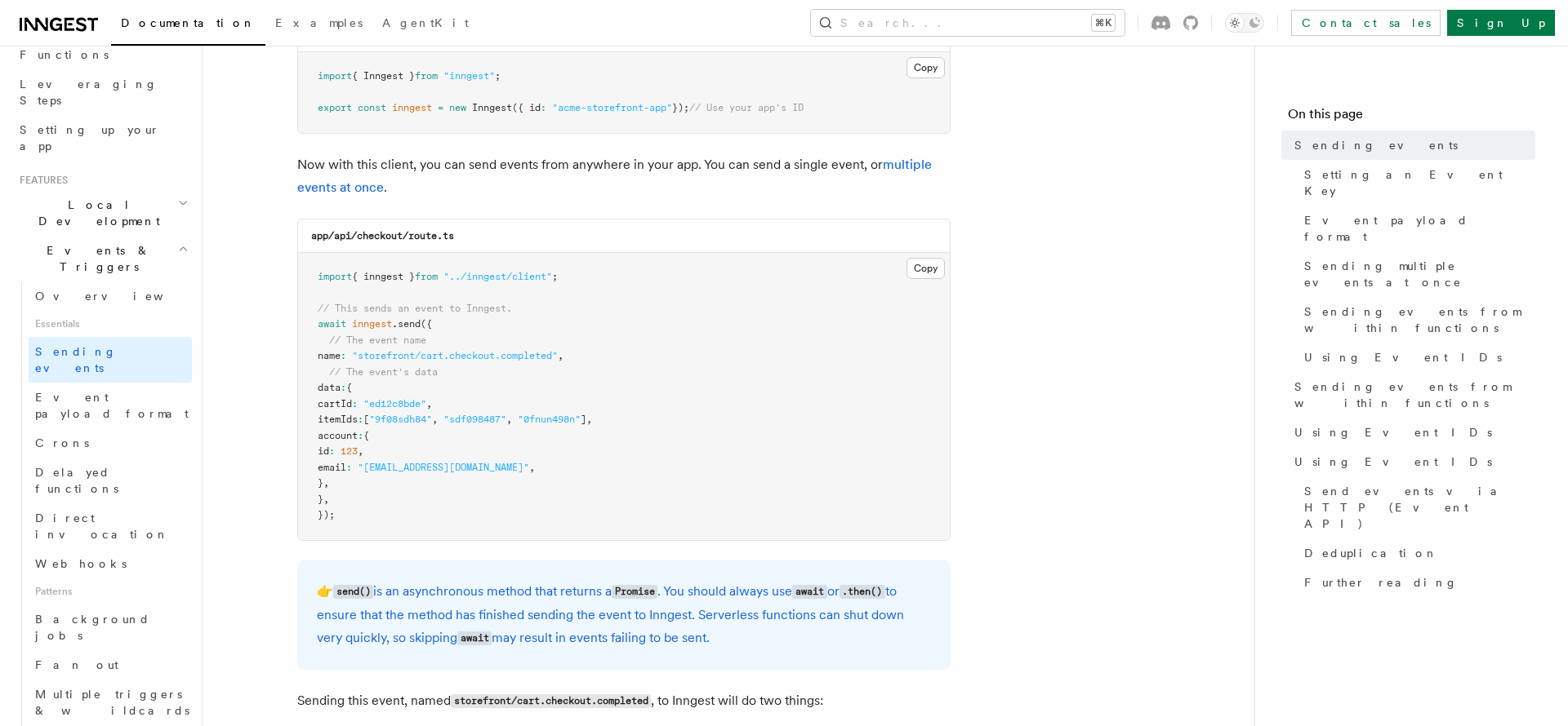
scroll to position [323, 0]
drag, startPoint x: 357, startPoint y: 325, endPoint x: 445, endPoint y: 349, distance: 91.2
click at [445, 349] on code "import { inngest } from "../inngest/client" ; // This sends an event to Inngest…" at bounding box center [455, 393] width 274 height 251
click at [445, 349] on span ""storefront/cart.checkout.completed"" at bounding box center [455, 353] width 206 height 12
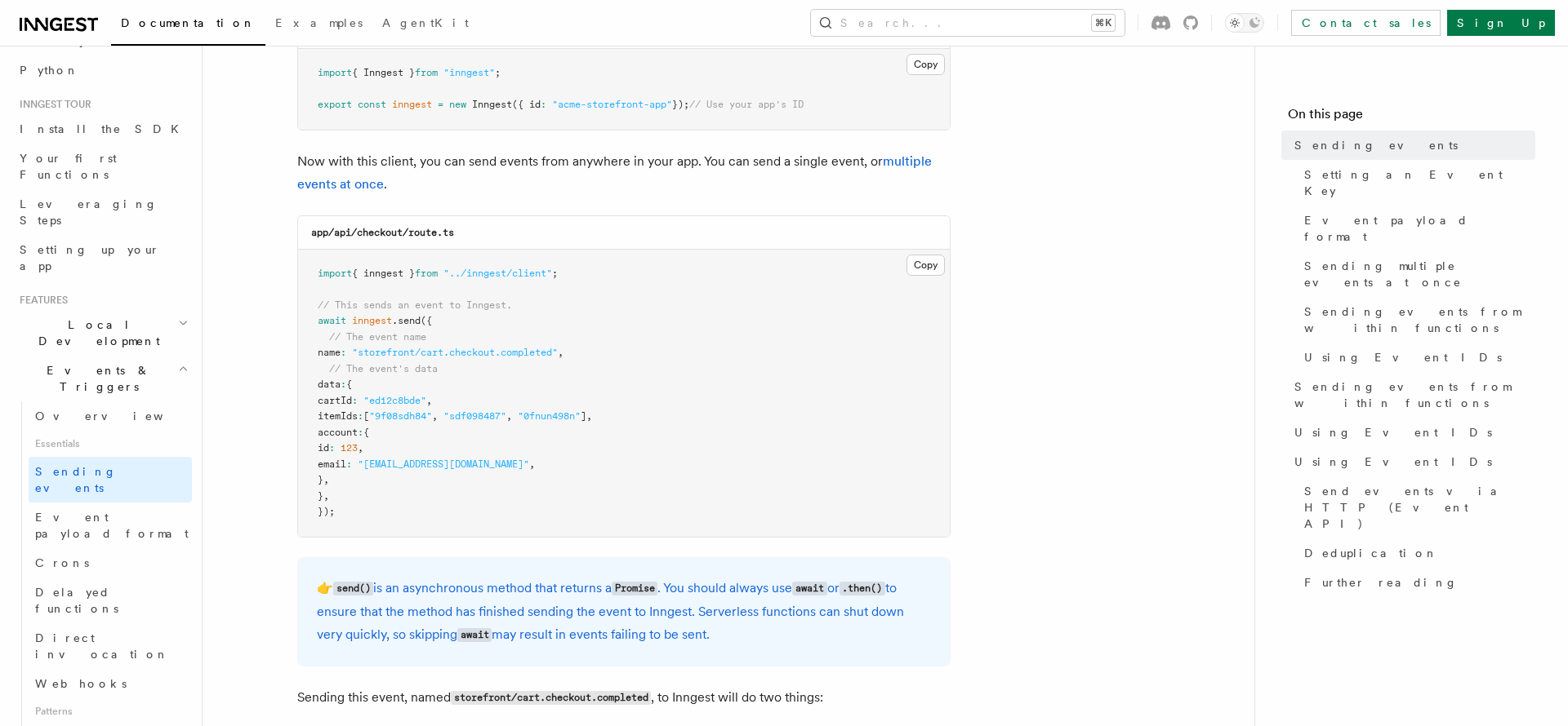
scroll to position [27, 0]
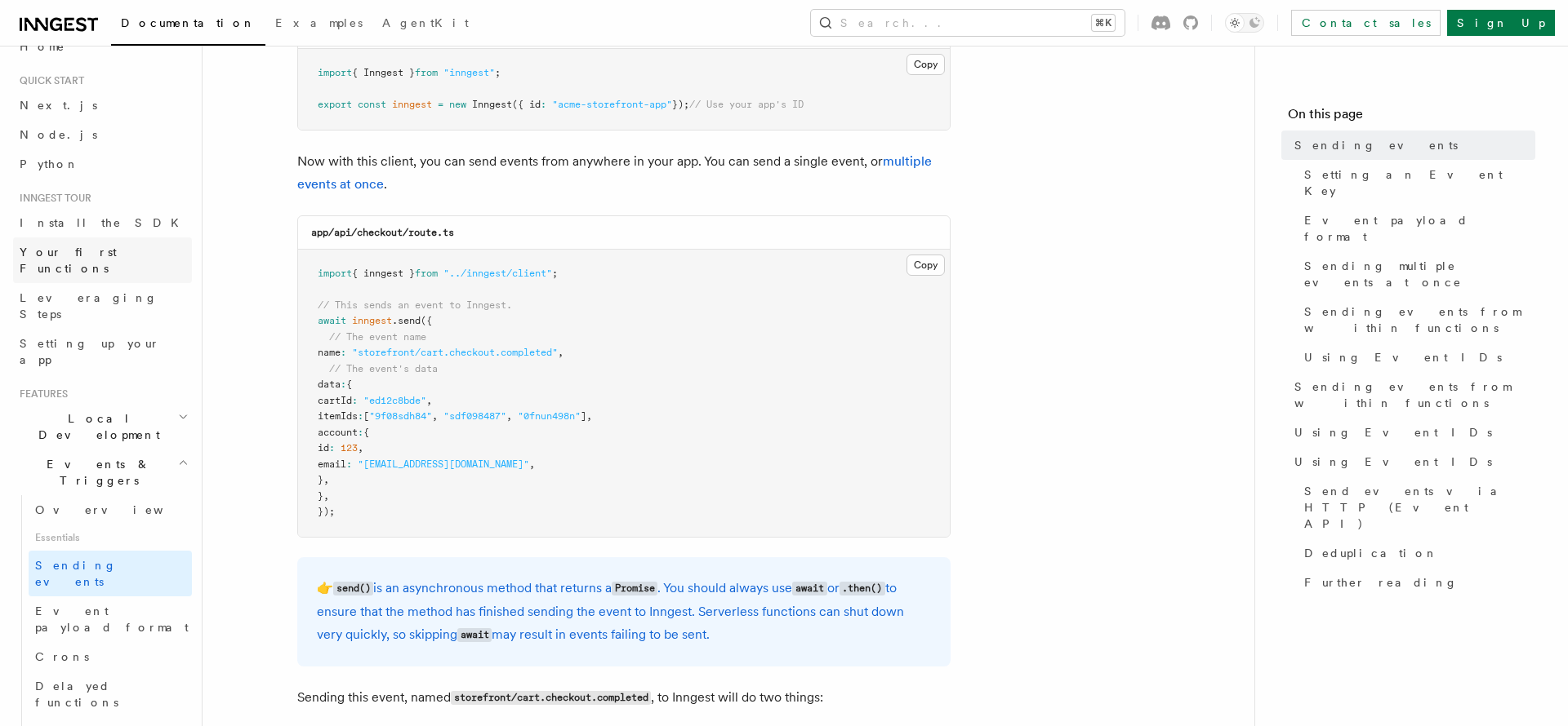
click at [93, 254] on span "Your first Functions" at bounding box center [68, 260] width 97 height 29
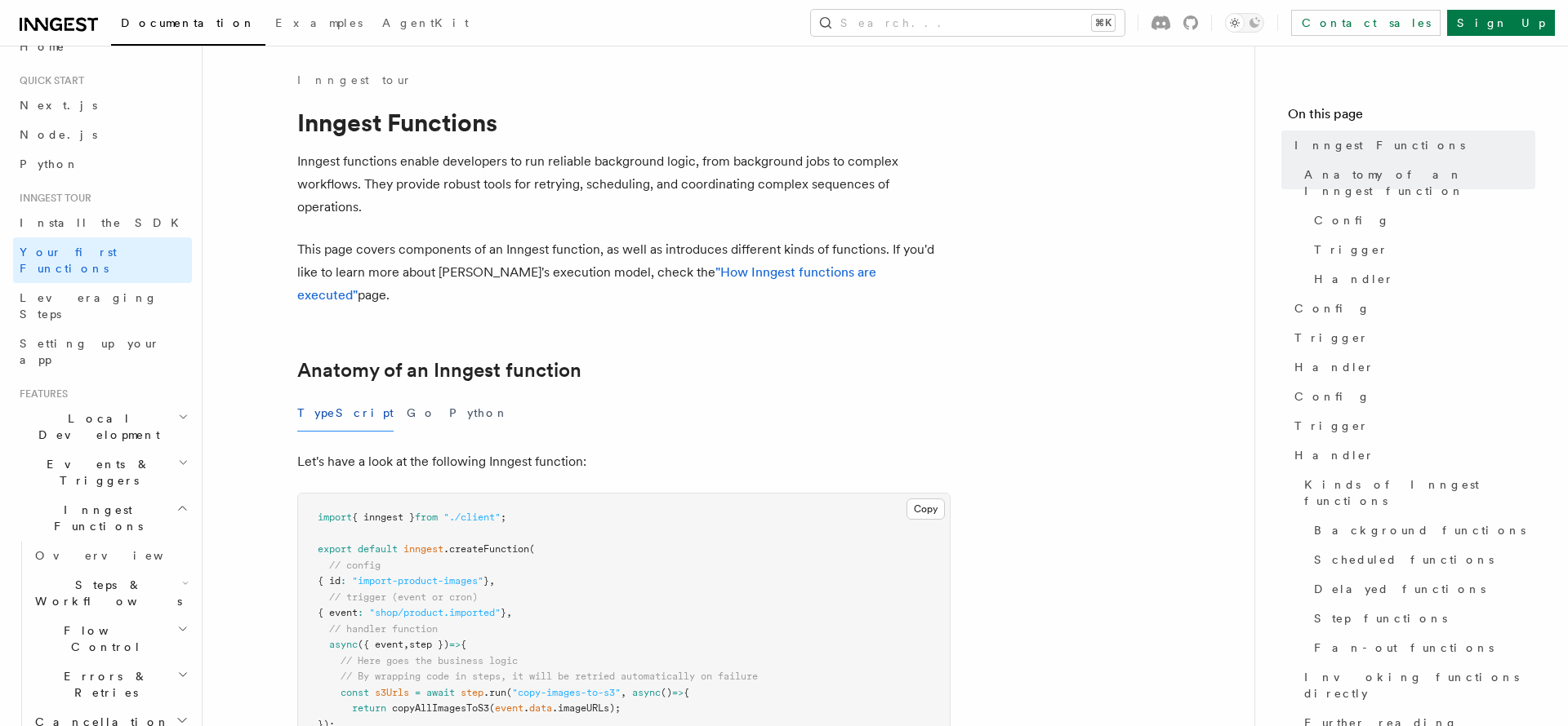
click at [420, 202] on p "Inngest functions enable developers to run reliable background logic, from back…" at bounding box center [623, 184] width 653 height 68
click at [377, 164] on p "Inngest functions enable developers to run reliable background logic, from back…" at bounding box center [623, 184] width 653 height 68
click at [490, 159] on p "Inngest functions enable developers to run reliable background logic, from back…" at bounding box center [623, 184] width 653 height 68
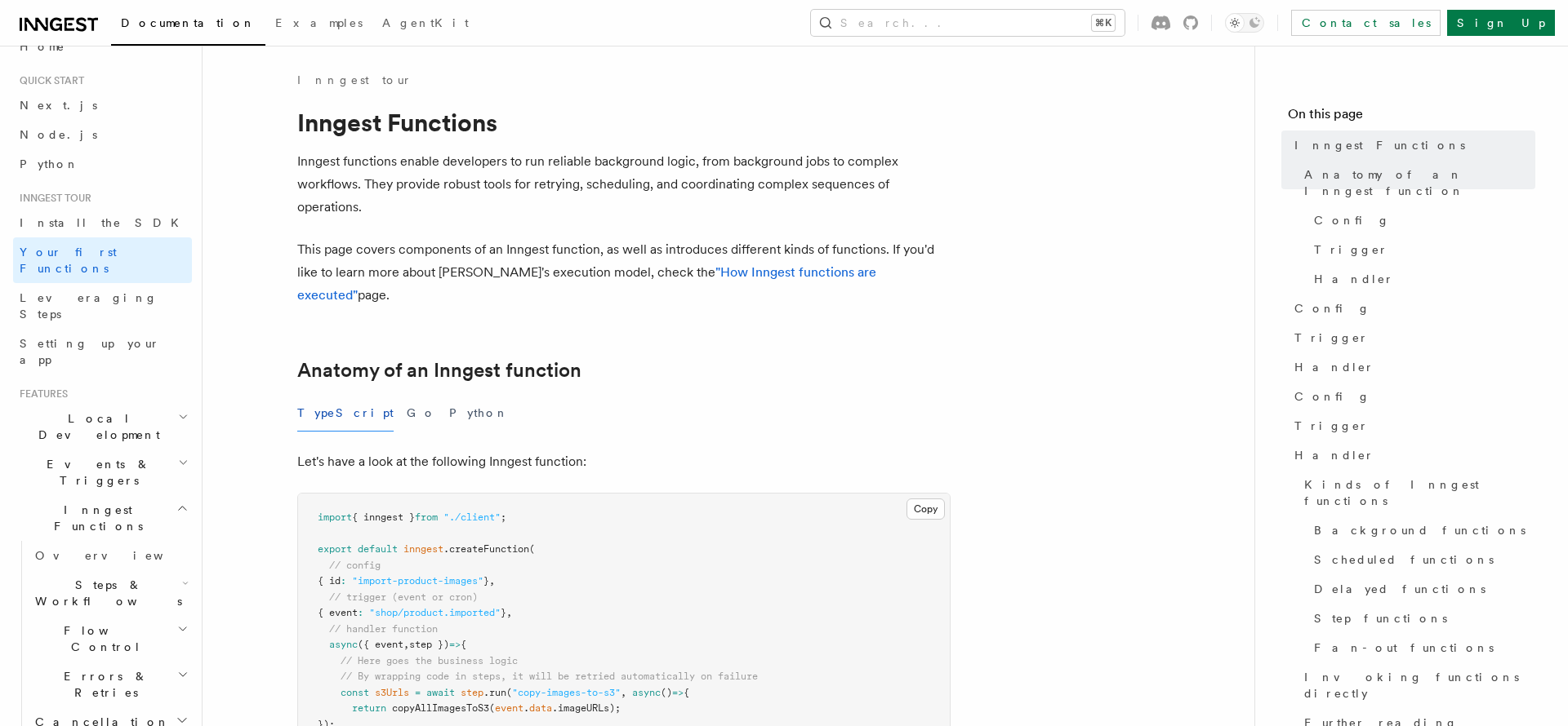
click at [609, 158] on p "Inngest functions enable developers to run reliable background logic, from back…" at bounding box center [623, 184] width 653 height 68
click at [667, 128] on h1 "Inngest Functions" at bounding box center [623, 122] width 653 height 29
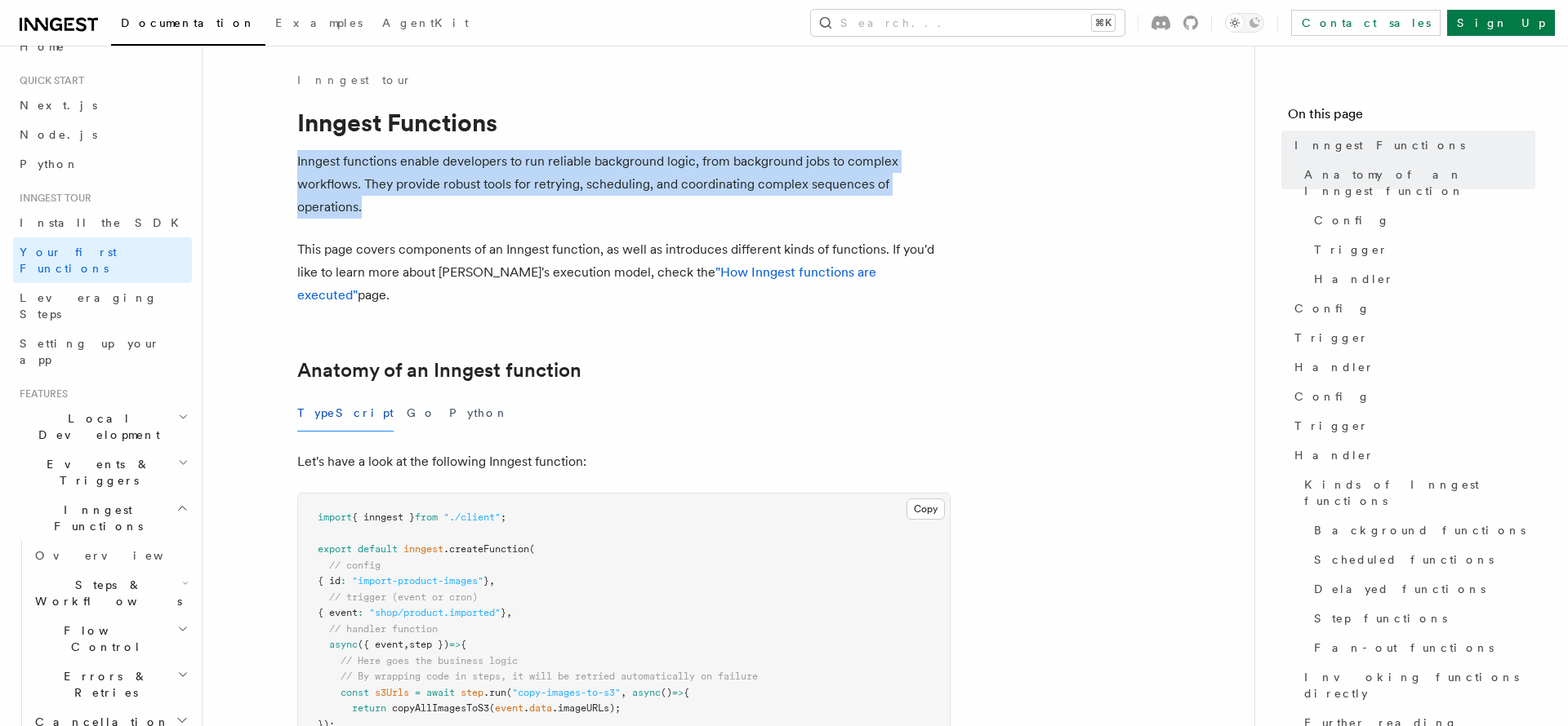
drag, startPoint x: 298, startPoint y: 163, endPoint x: 394, endPoint y: 214, distance: 108.7
click at [394, 214] on p "Inngest functions enable developers to run reliable background logic, from back…" at bounding box center [623, 184] width 653 height 68
copy p "Inngest functions enable developers to run reliable background logic, from back…"
